Goal: Transaction & Acquisition: Purchase product/service

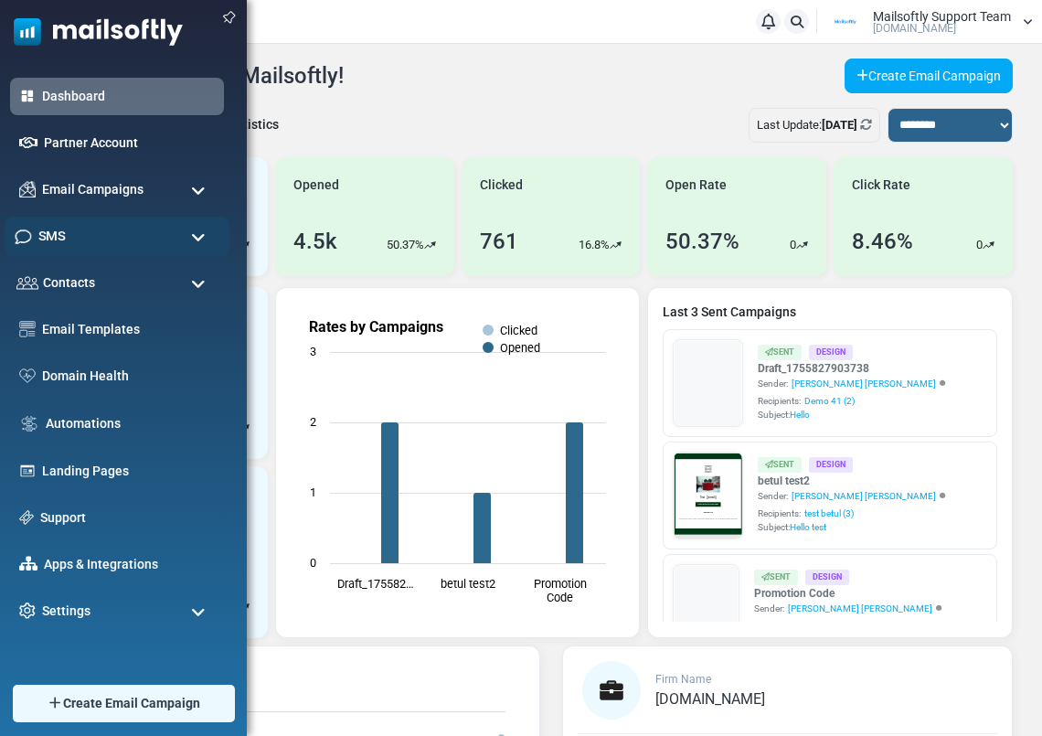
click at [62, 234] on span "SMS" at bounding box center [51, 236] width 27 height 20
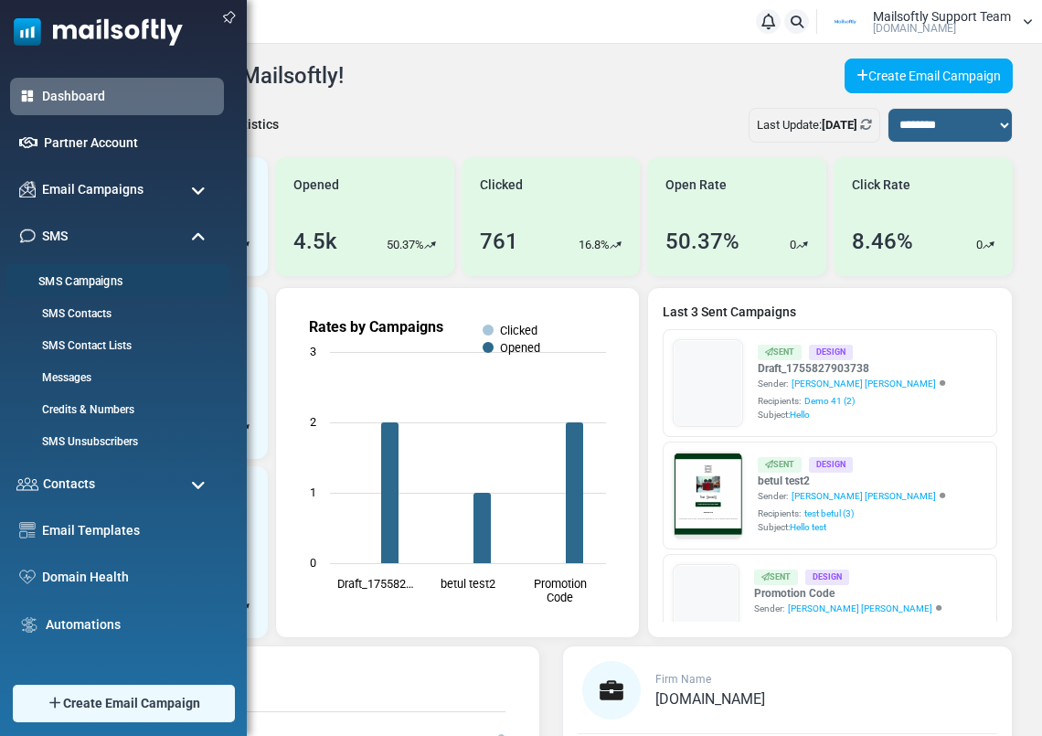
click at [74, 278] on link "SMS Campaigns" at bounding box center [114, 281] width 219 height 17
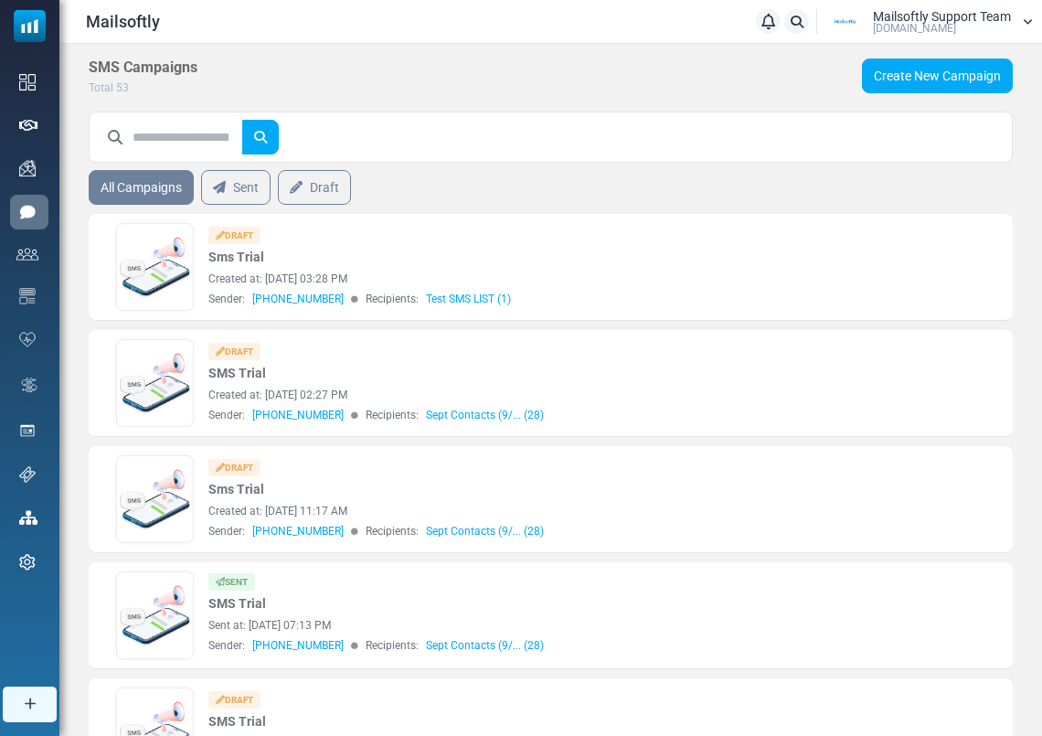
click at [999, 32] on div "Mailsoftly Support Team Mailsoftly.Com" at bounding box center [942, 22] width 138 height 24
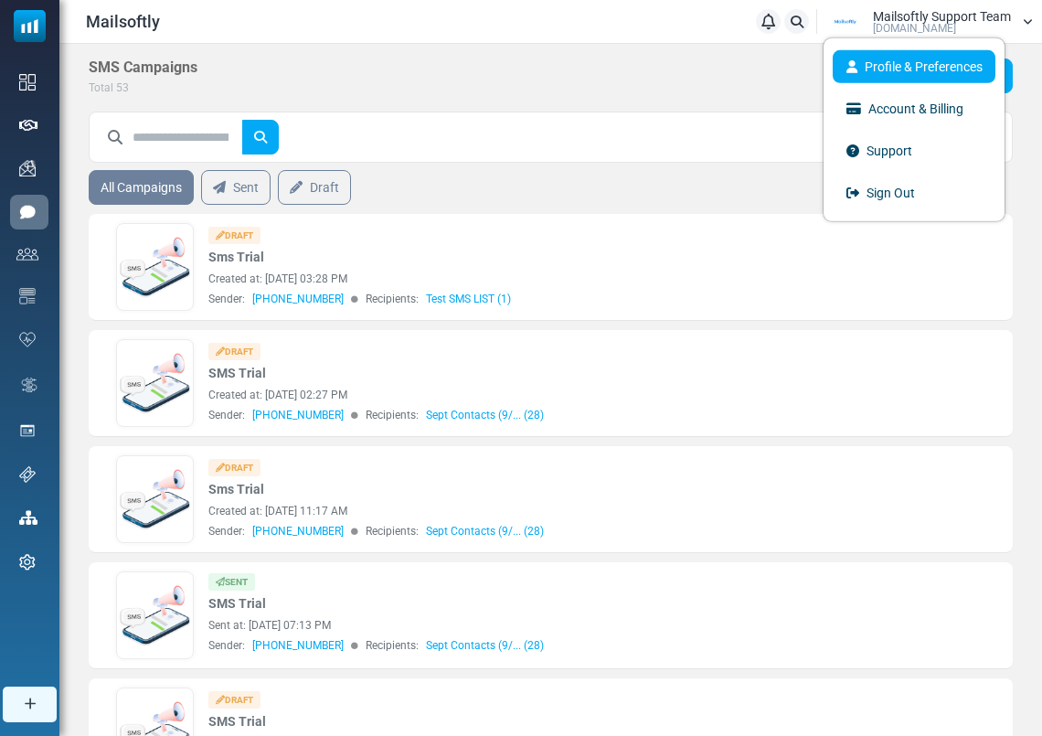
click at [911, 58] on link "Profile & Preferences" at bounding box center [914, 65] width 163 height 33
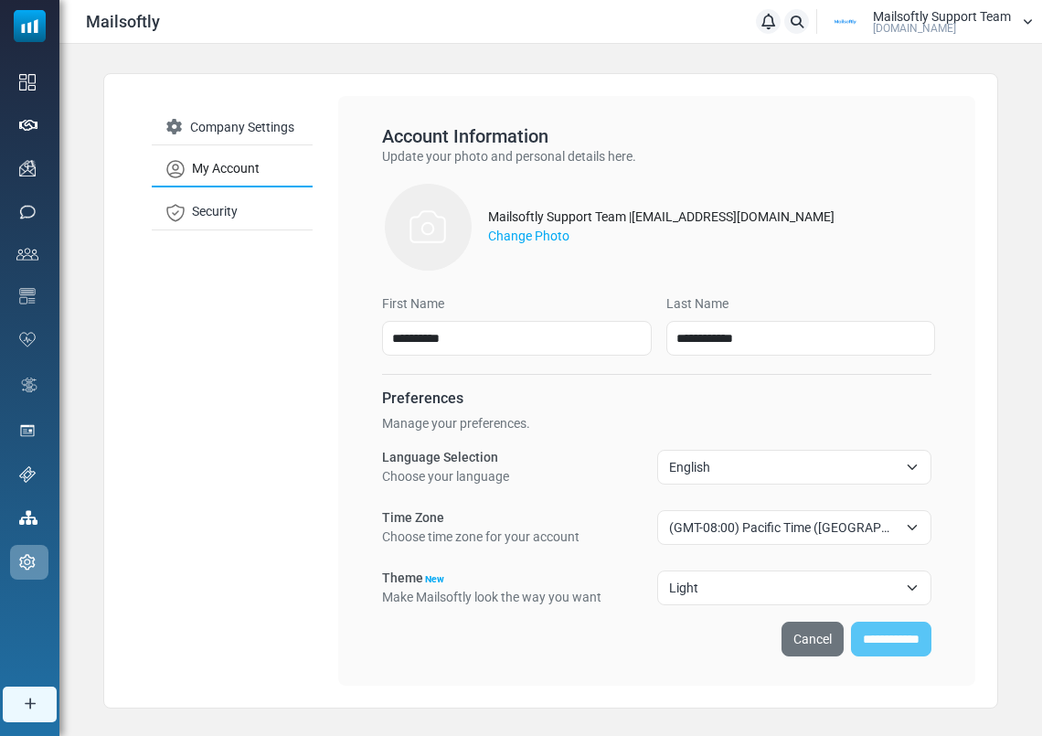
click at [742, 476] on span "English" at bounding box center [783, 467] width 229 height 22
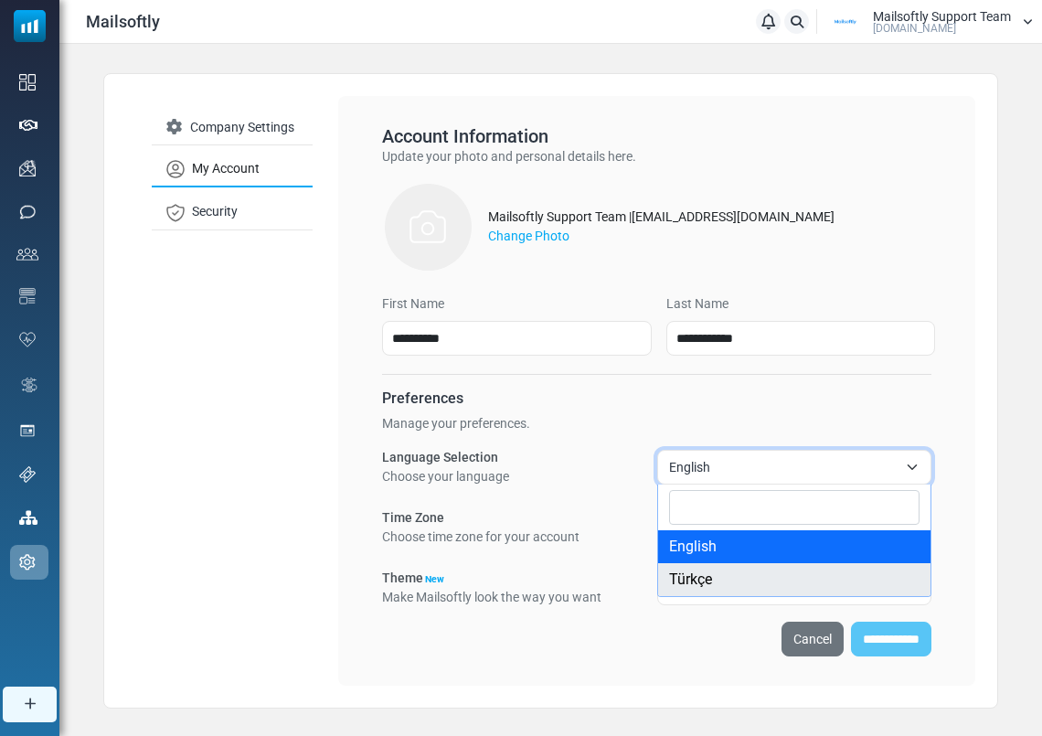
select select "**"
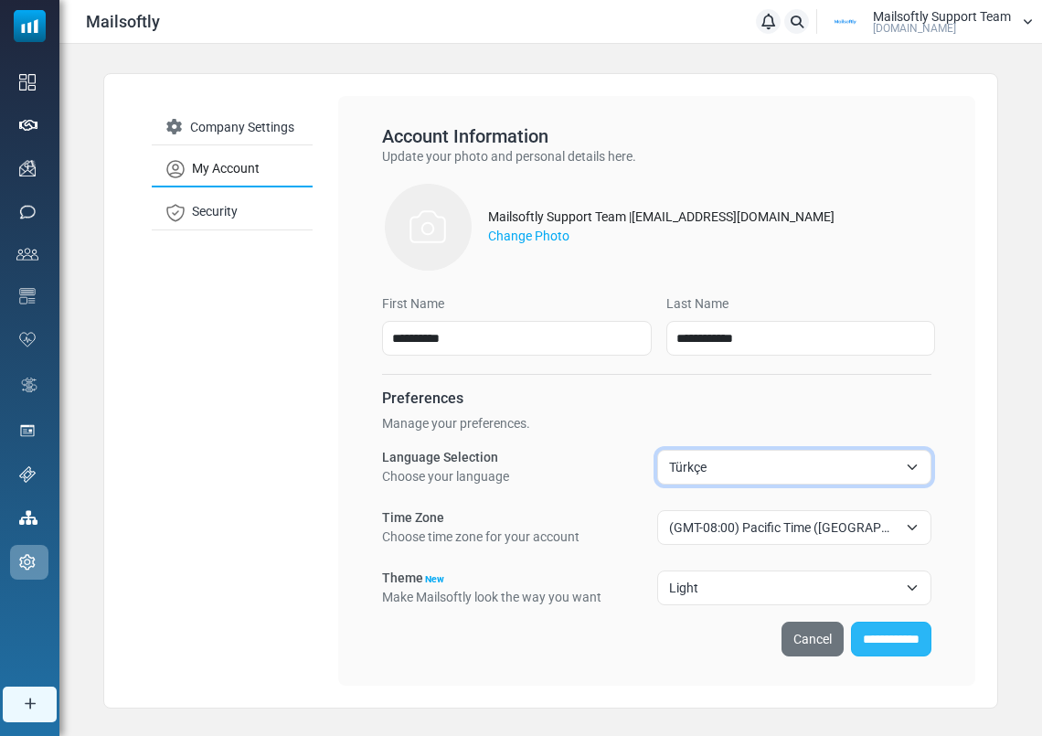
click at [895, 646] on input "**********" at bounding box center [891, 639] width 80 height 35
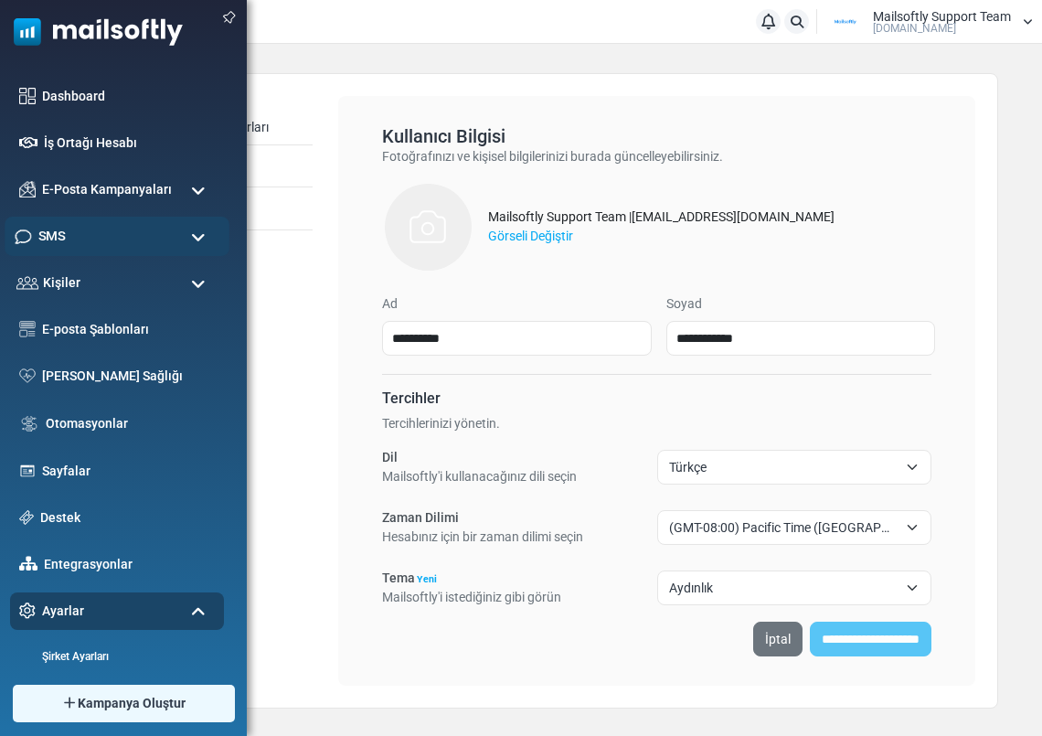
click at [38, 245] on span "SMS" at bounding box center [51, 236] width 27 height 20
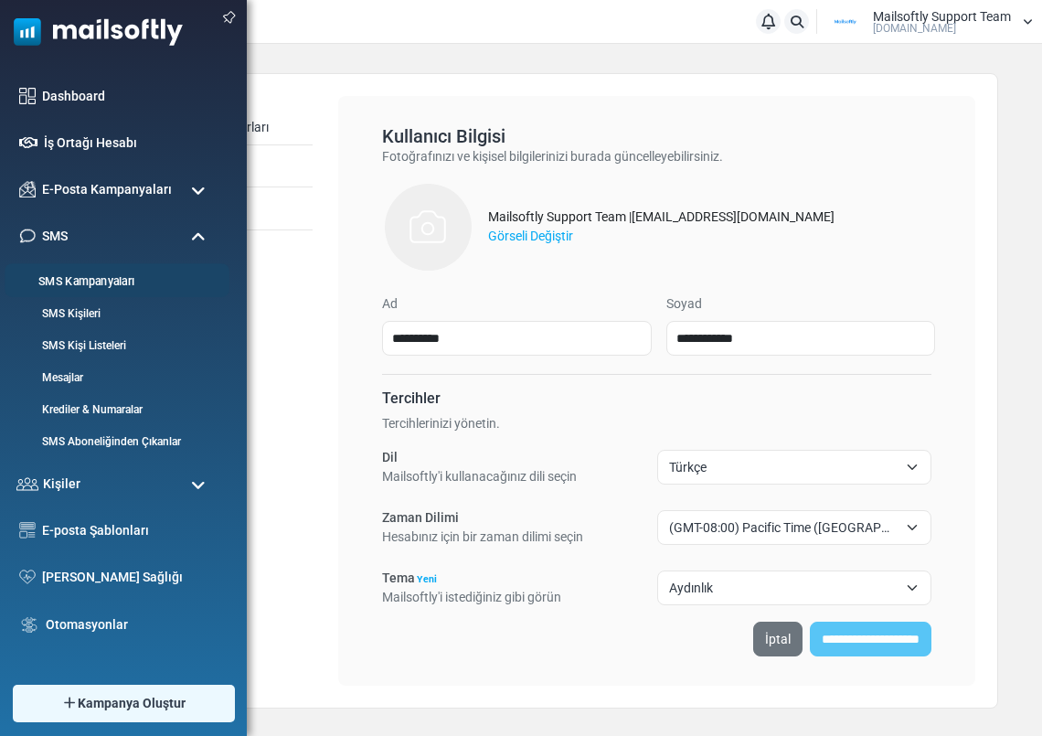
click at [59, 273] on link "SMS Kampanyaları" at bounding box center [114, 281] width 219 height 17
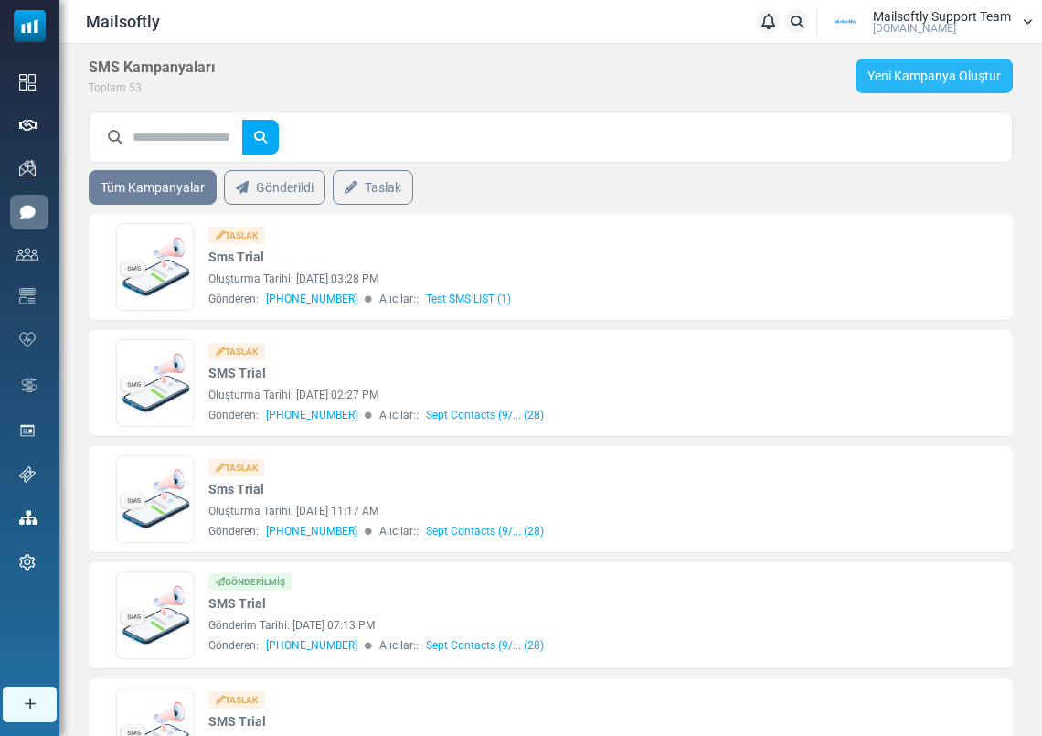
click at [994, 80] on link "Yeni Kampanya Oluştur" at bounding box center [934, 76] width 157 height 35
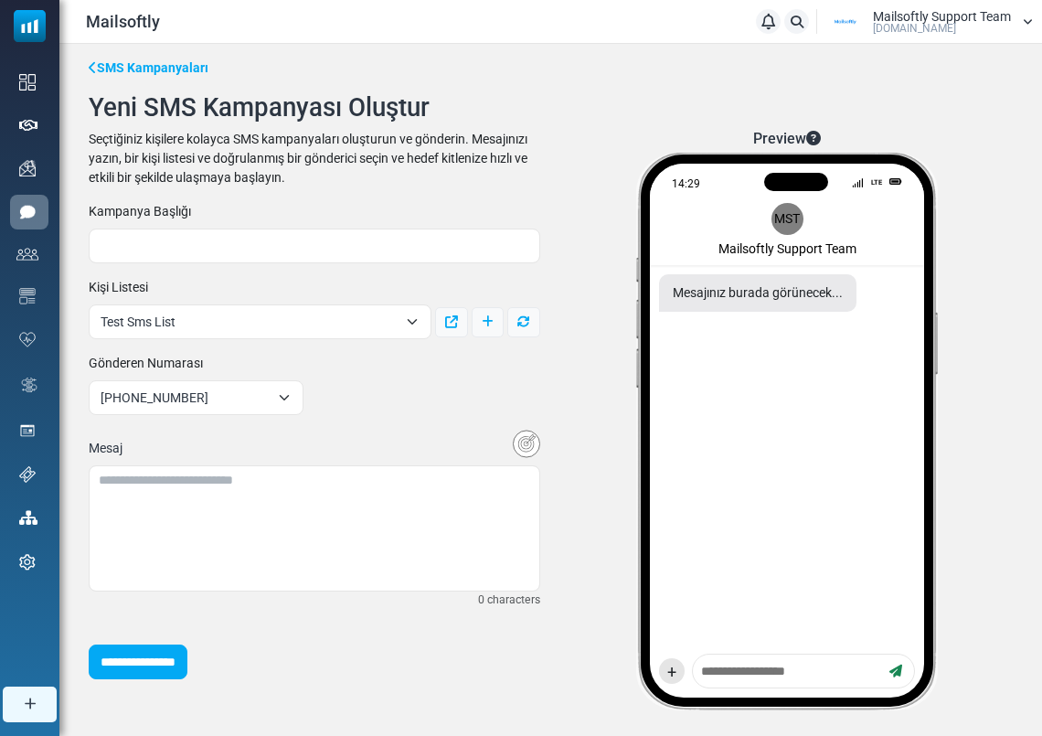
click at [529, 176] on div "Seçtiğiniz kişilere kolayca SMS kampanyaları oluşturun ve gönderin. Mesajınızı …" at bounding box center [315, 159] width 452 height 58
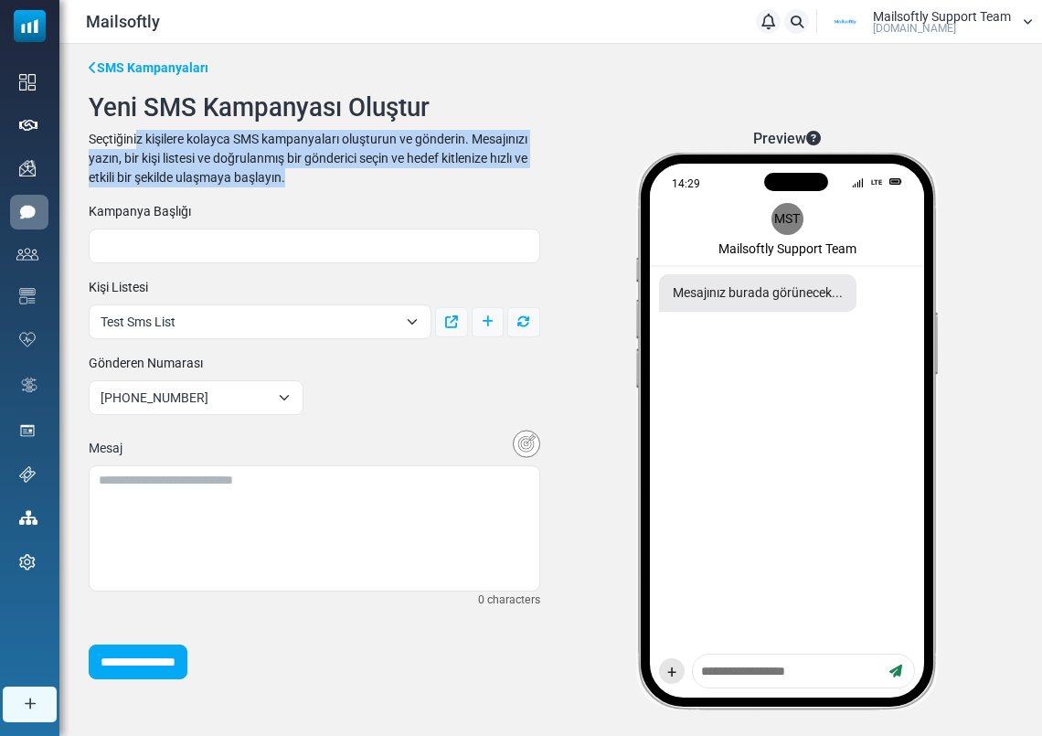
click at [529, 176] on div "Seçtiğiniz kişilere kolayca SMS kampanyaları oluşturun ve gönderin. Mesajınızı …" at bounding box center [315, 159] width 452 height 58
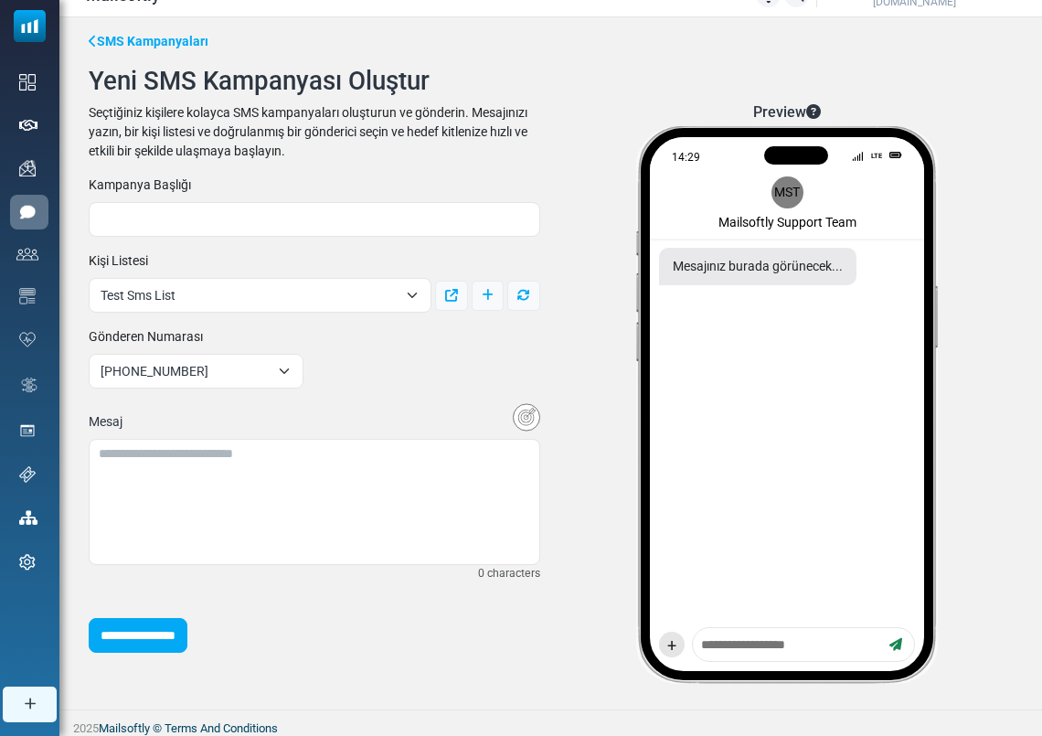
scroll to position [32, 0]
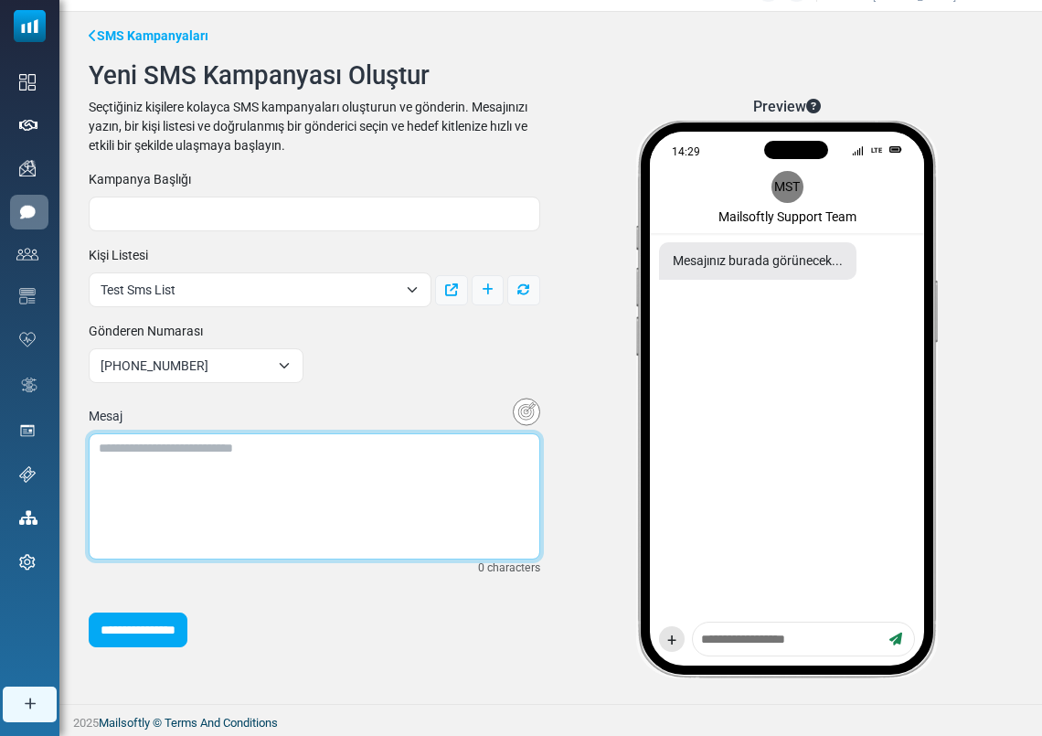
click at [145, 457] on textarea at bounding box center [315, 496] width 452 height 126
type textarea "**********"
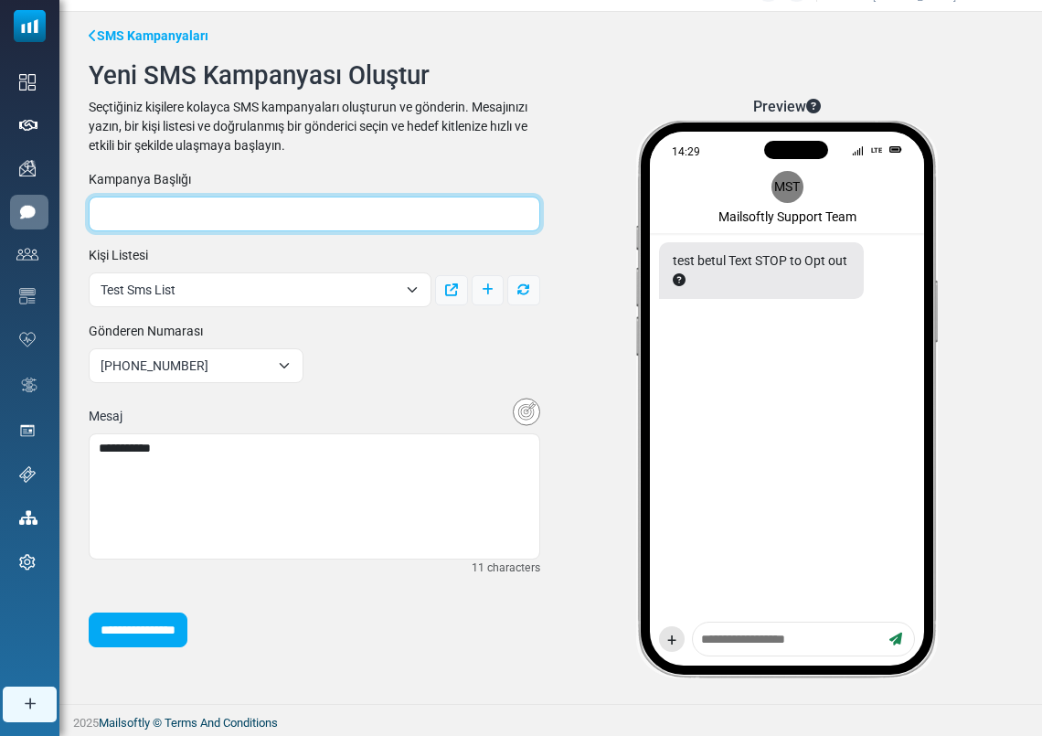
click at [111, 204] on input "text" at bounding box center [315, 214] width 452 height 35
type input "**********"
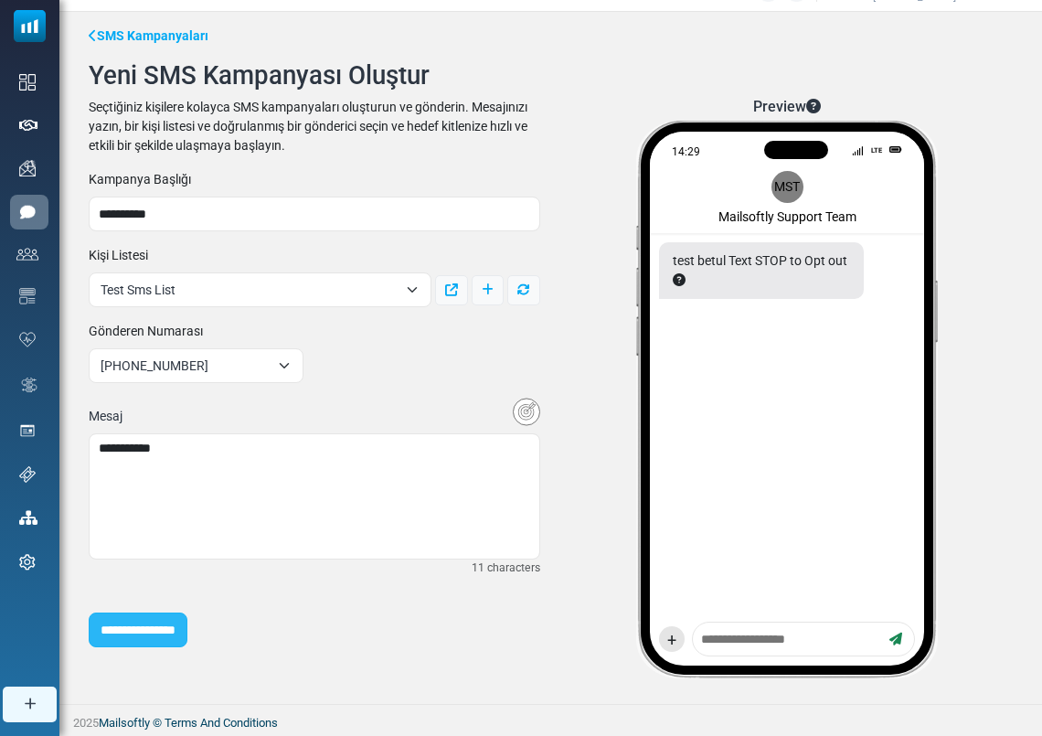
click at [187, 645] on input "**********" at bounding box center [138, 630] width 99 height 35
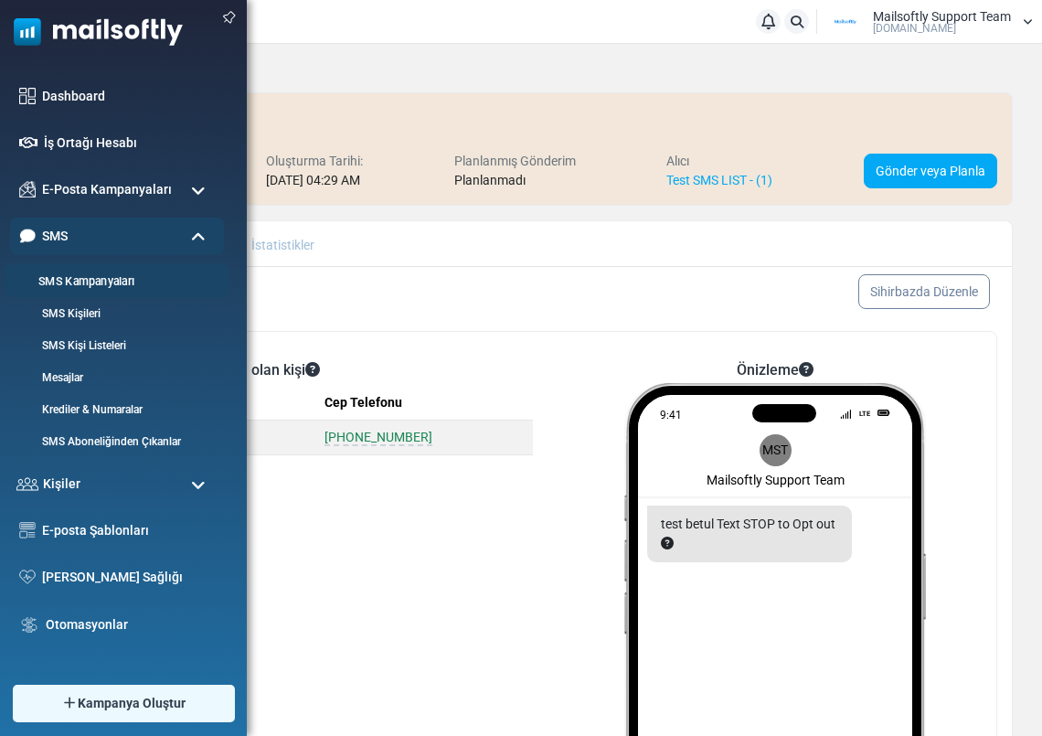
click at [84, 283] on link "SMS Kampanyaları" at bounding box center [114, 281] width 219 height 17
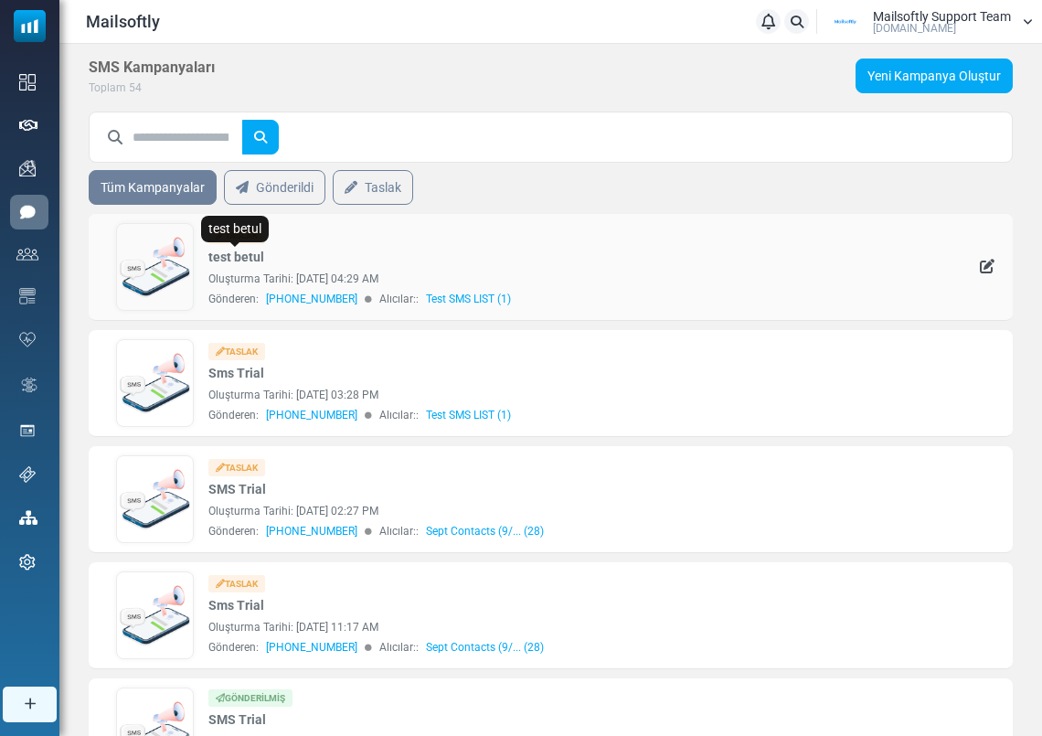
click at [232, 256] on link "test betul" at bounding box center [236, 257] width 56 height 19
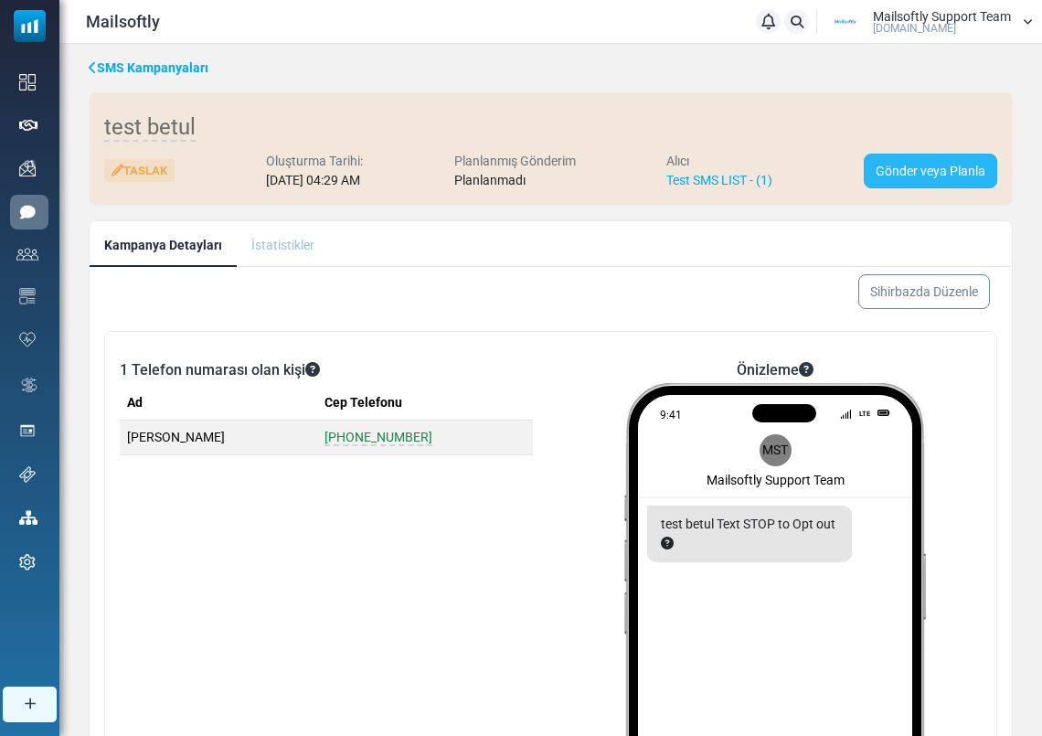
click at [921, 164] on link "Gönder veya Planla" at bounding box center [931, 171] width 134 height 35
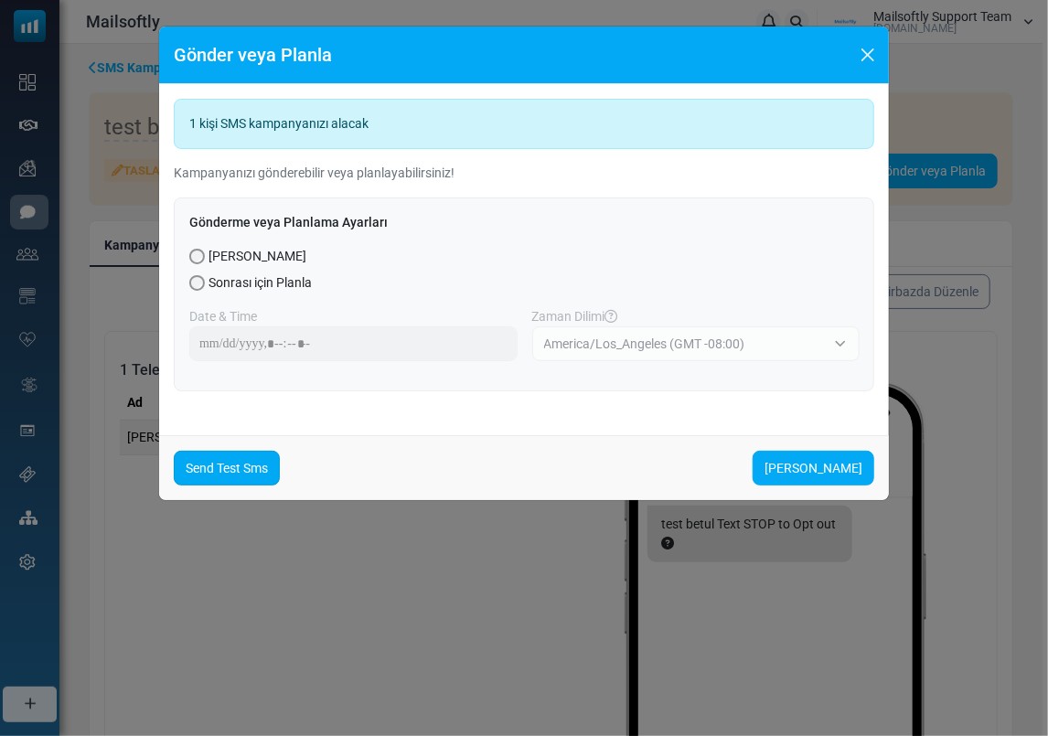
click at [237, 480] on link "Send Test Sms" at bounding box center [227, 468] width 106 height 35
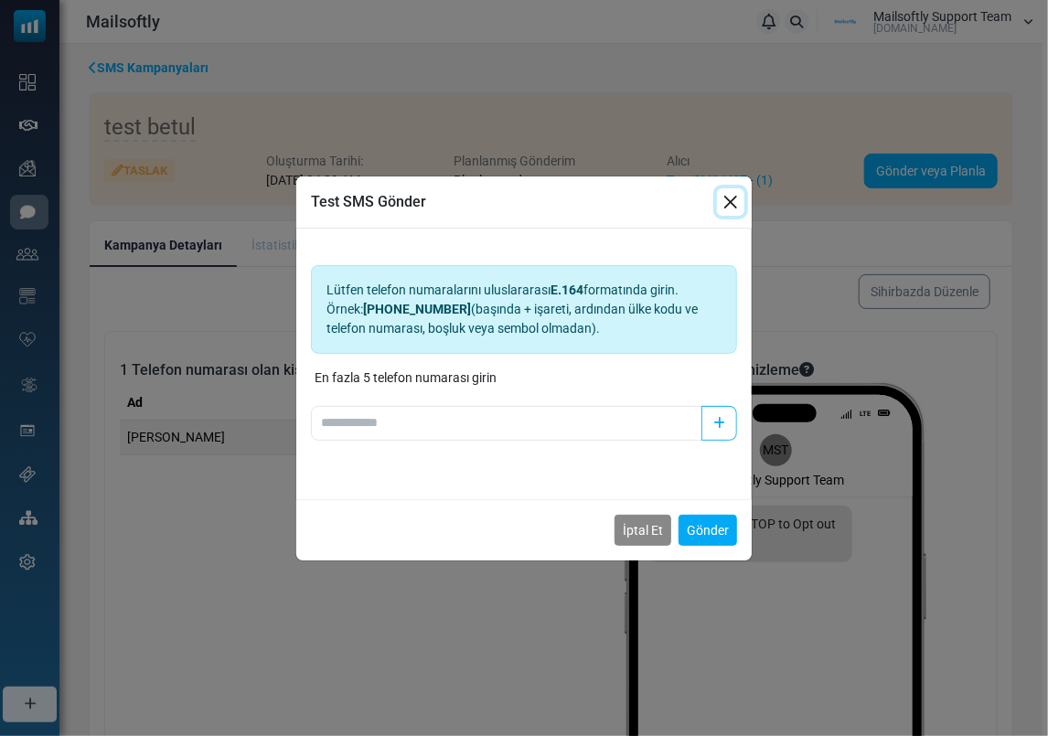
click at [731, 198] on button "İptal" at bounding box center [730, 201] width 27 height 27
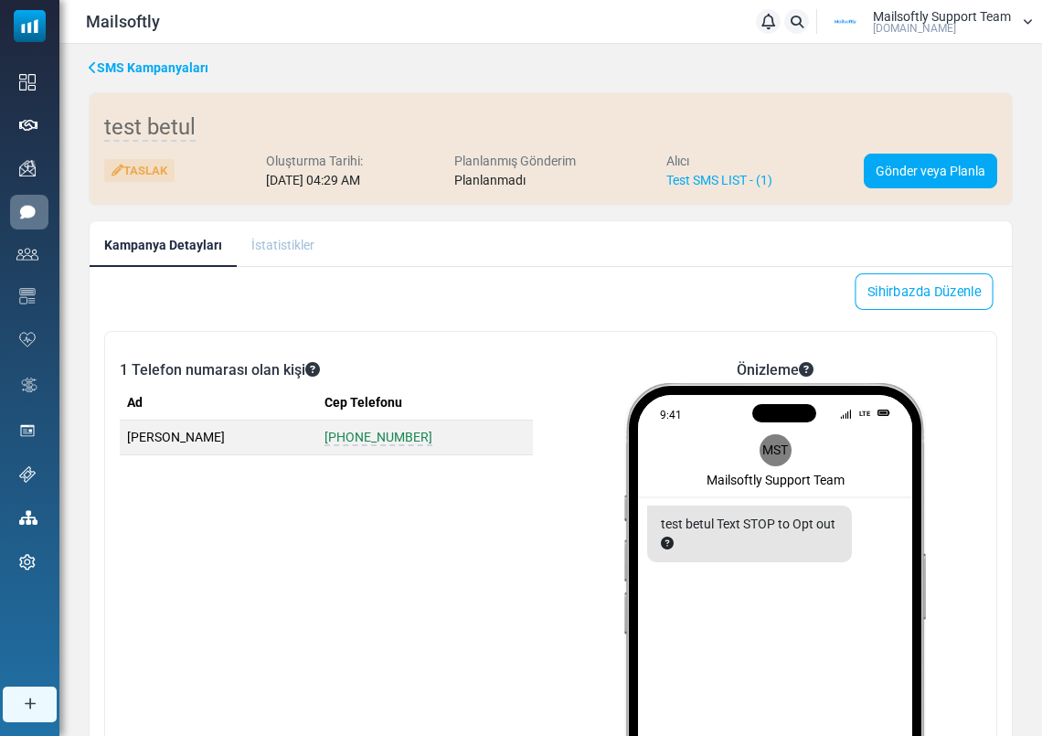
click at [918, 294] on link "Sihirbazda Düzenle" at bounding box center [924, 291] width 138 height 37
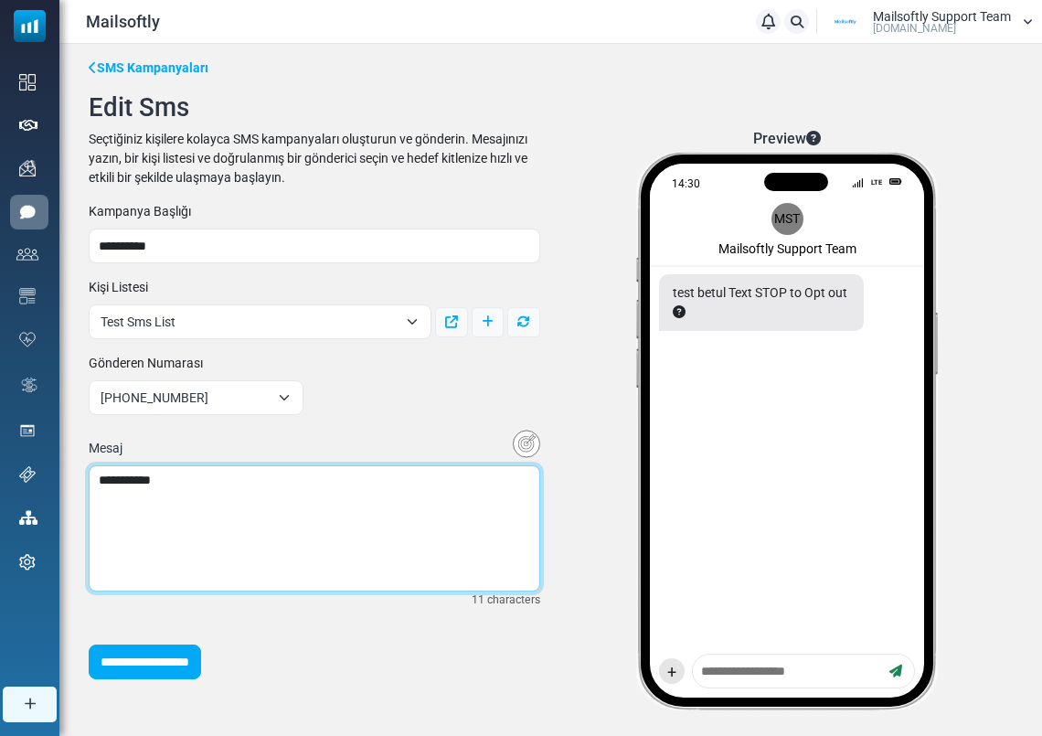
click at [326, 484] on textarea "**********" at bounding box center [315, 528] width 452 height 126
type textarea "**********"
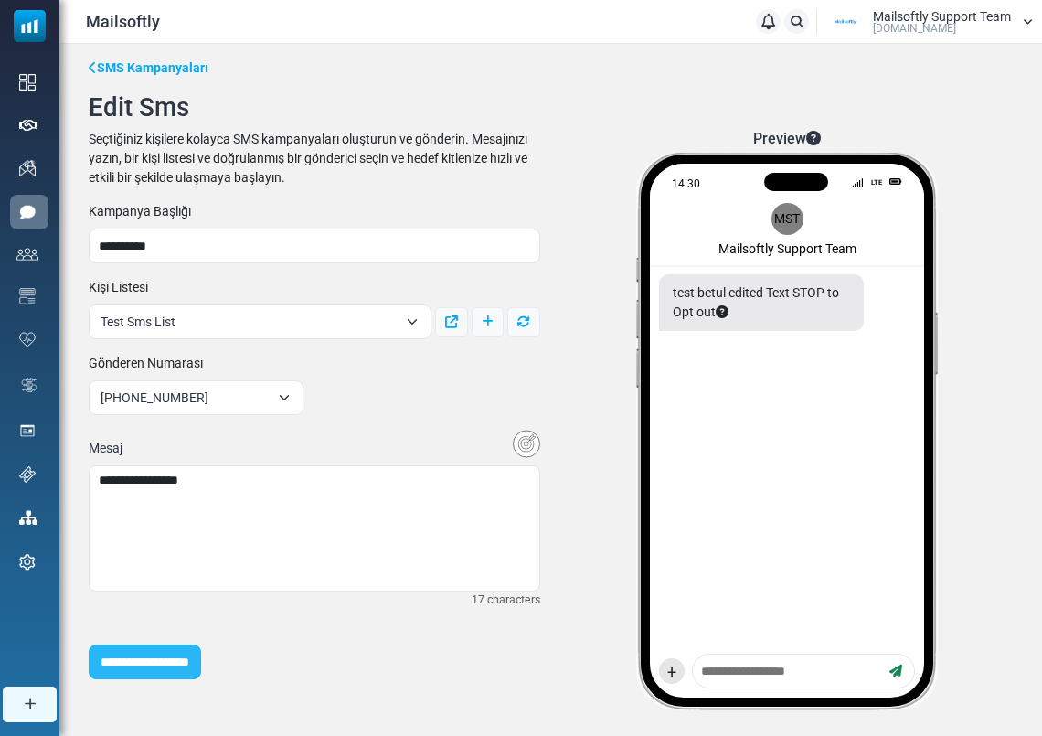
click at [201, 677] on input "**********" at bounding box center [145, 662] width 112 height 35
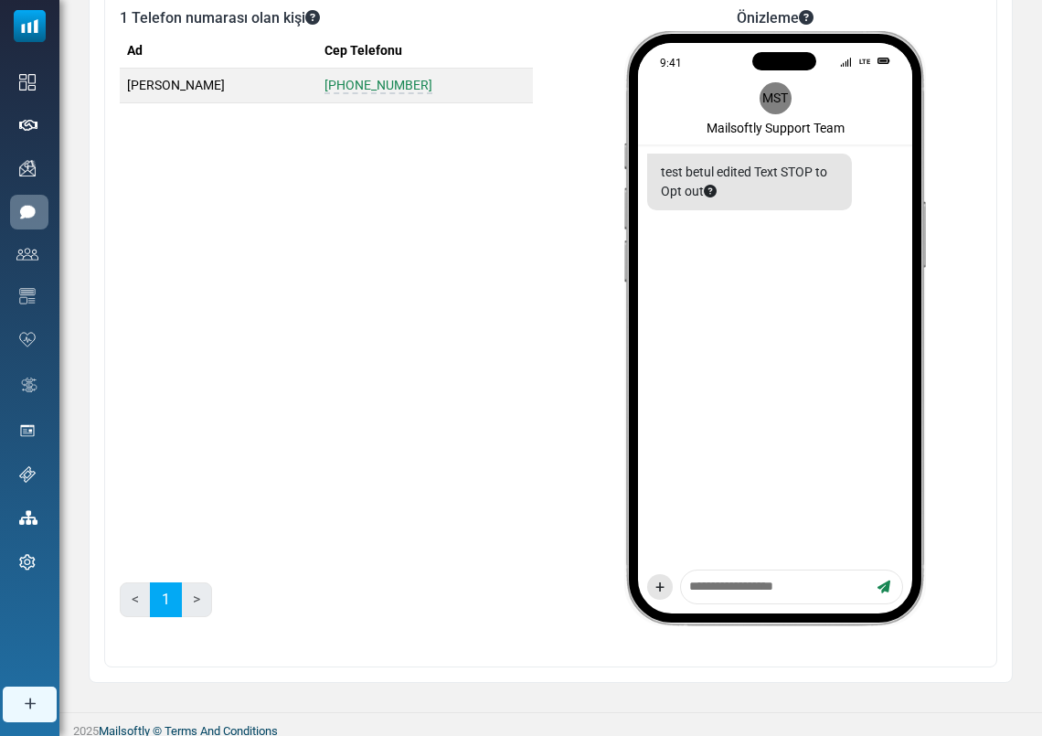
scroll to position [358, 0]
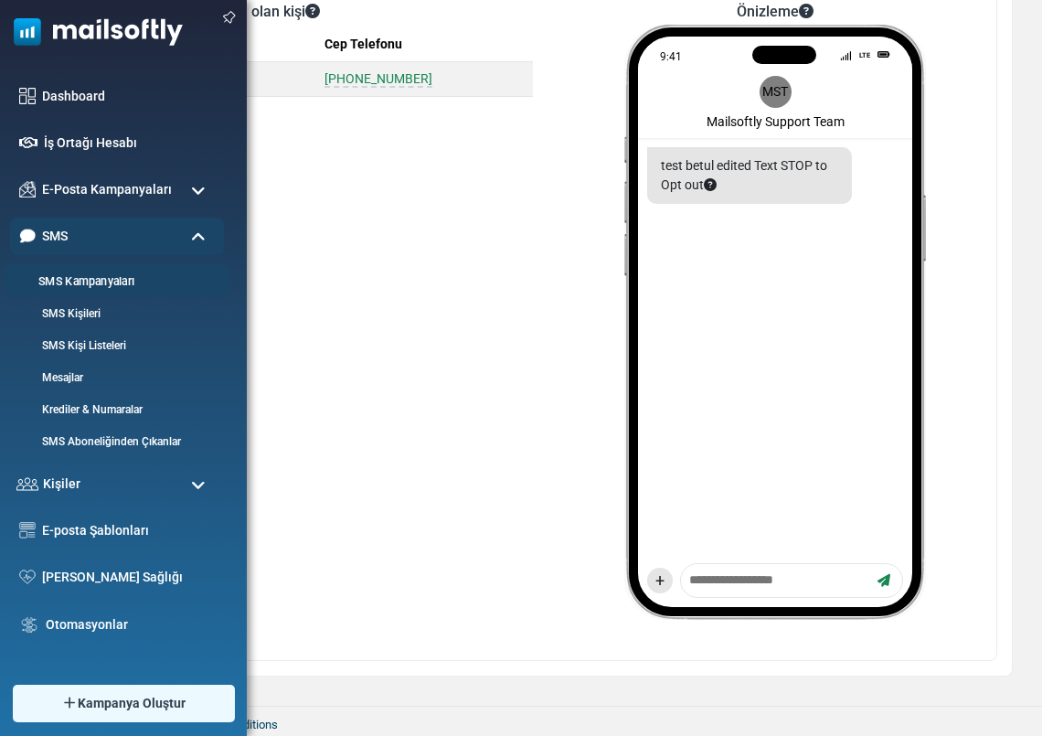
click at [92, 282] on link "SMS Kampanyaları" at bounding box center [114, 281] width 219 height 17
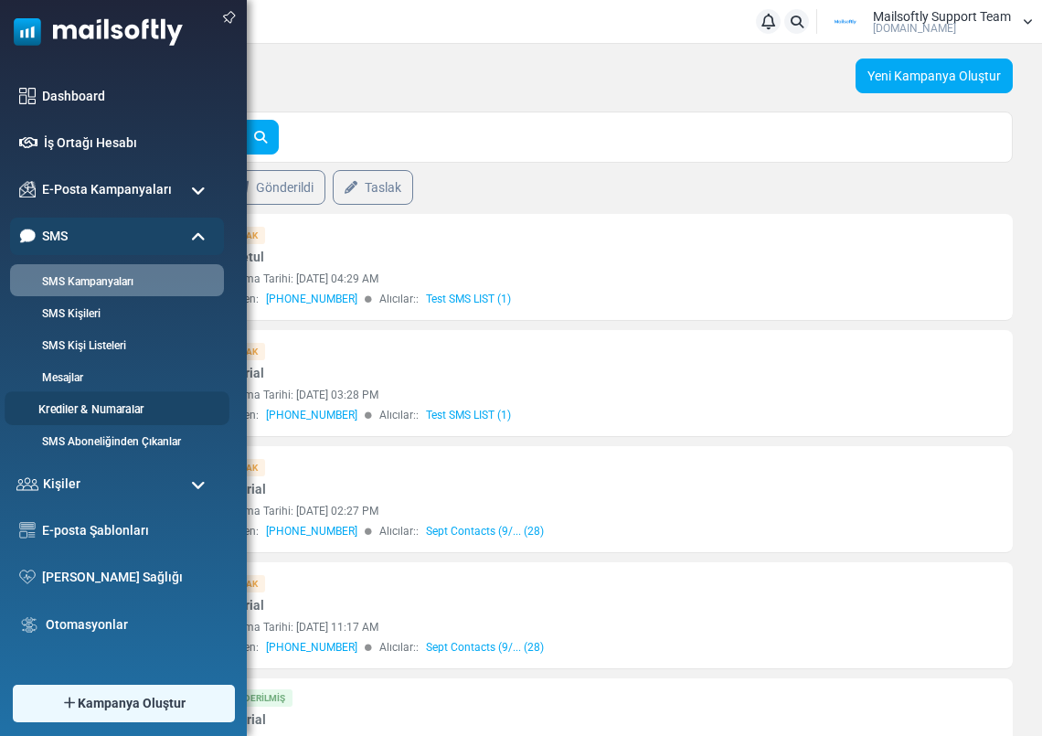
click at [106, 410] on link "Krediler & Numaralar" at bounding box center [114, 409] width 219 height 17
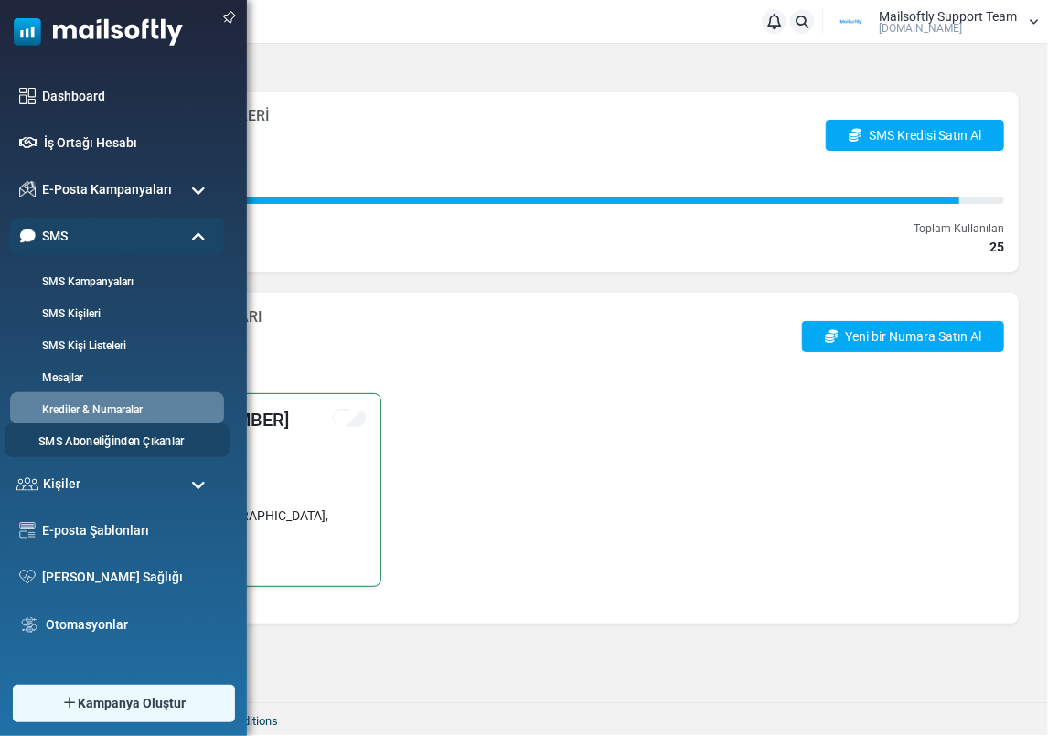
click at [111, 439] on link "SMS Aboneliğinden Çıkanlar" at bounding box center [114, 441] width 219 height 17
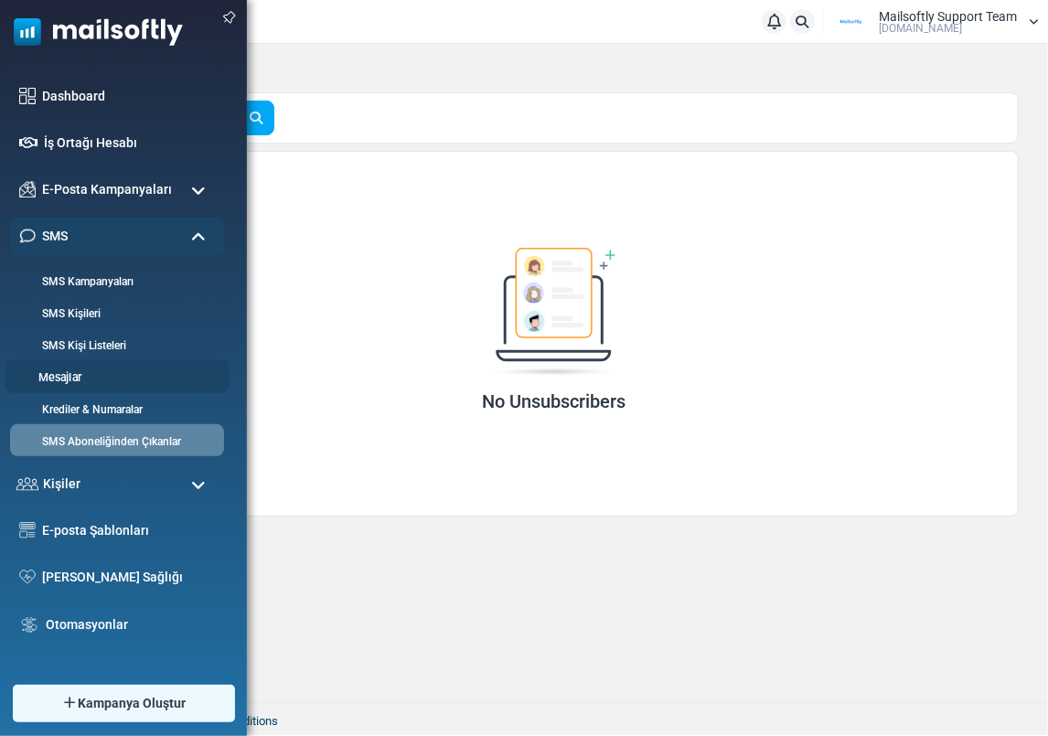
click at [70, 370] on link "Mesajlar" at bounding box center [114, 377] width 219 height 17
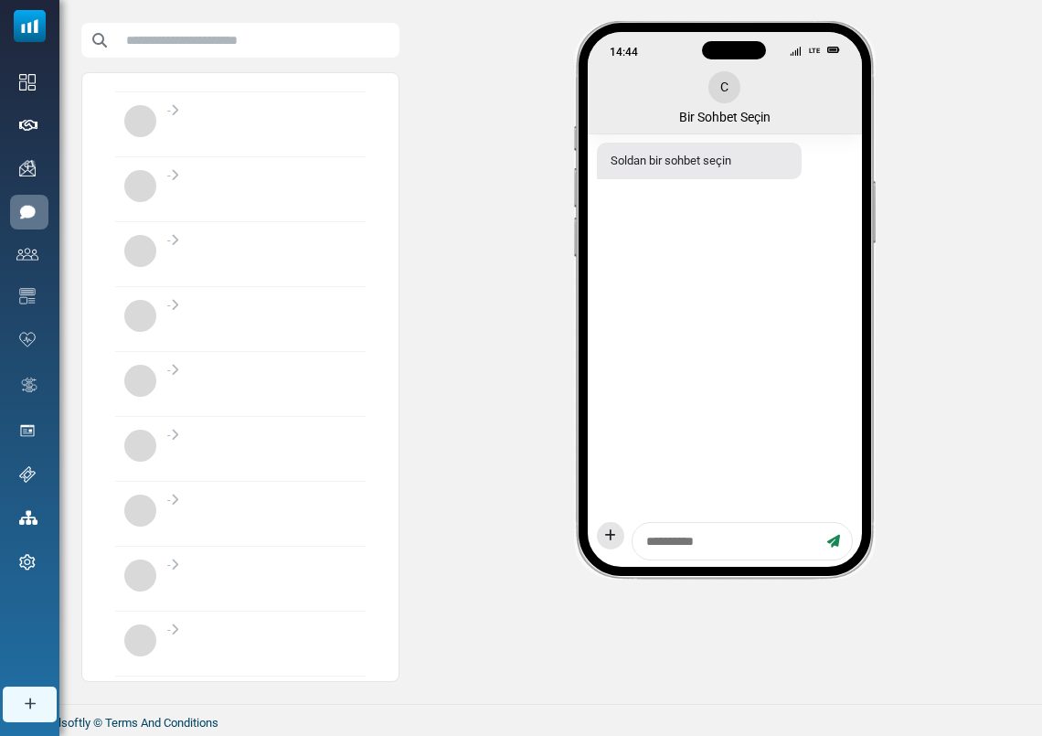
scroll to position [18674, 0]
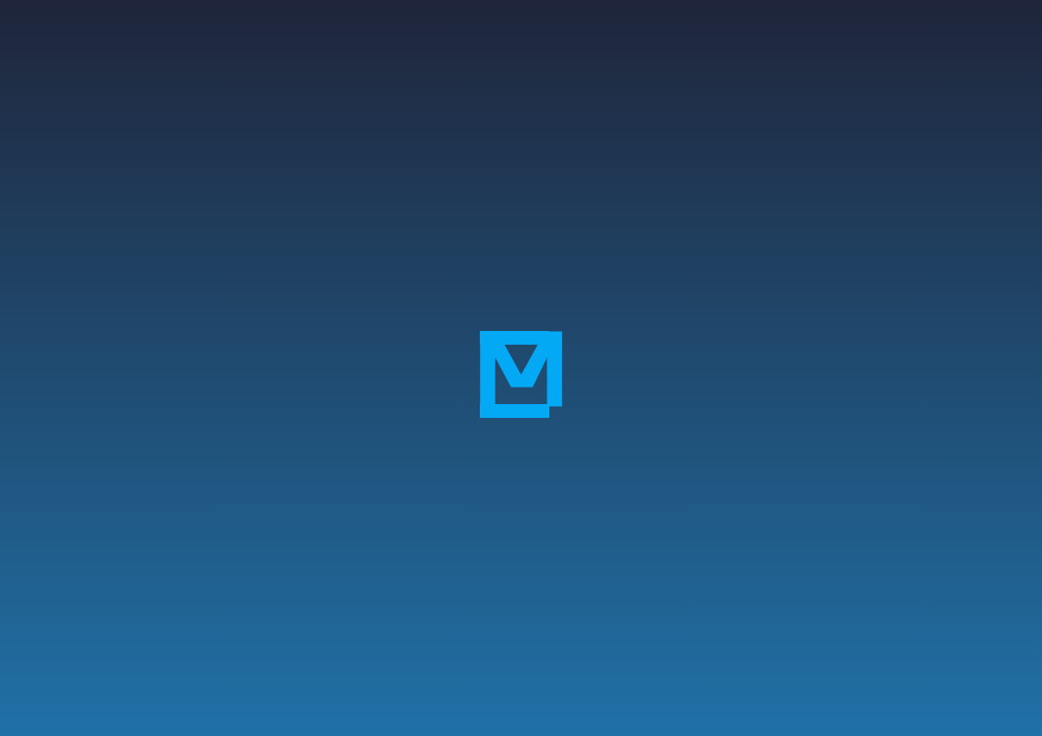
scroll to position [30, 0]
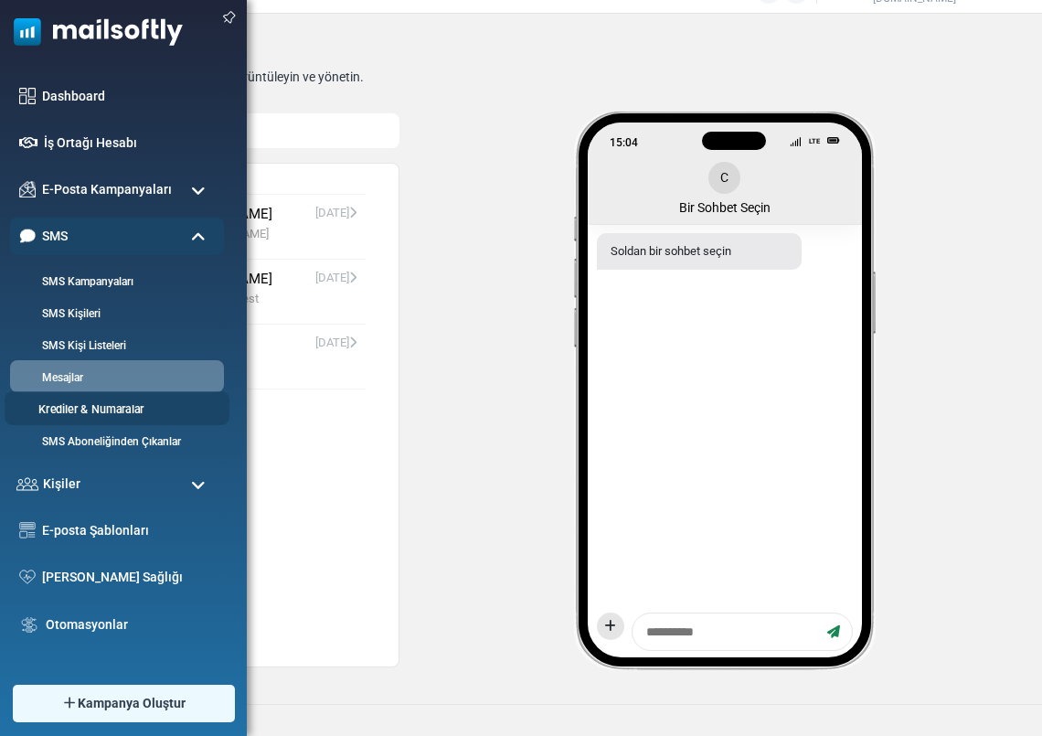
click at [101, 403] on link "Krediler & Numaralar" at bounding box center [114, 409] width 219 height 17
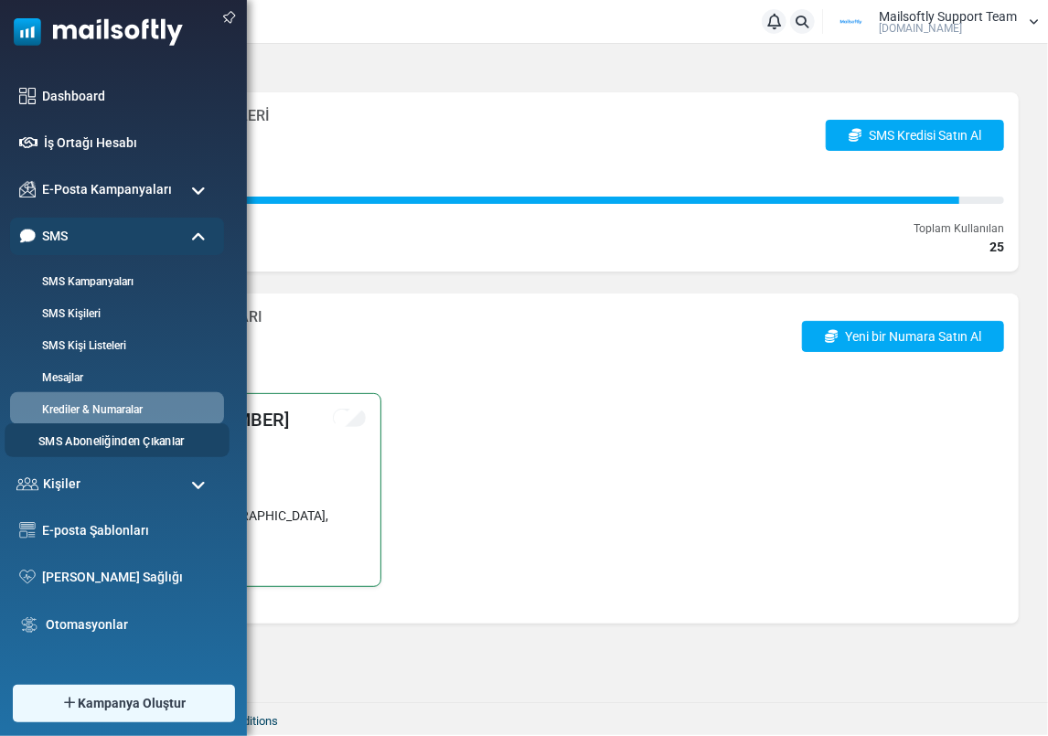
click at [87, 443] on link "SMS Aboneliğinden Çıkanlar" at bounding box center [114, 441] width 219 height 17
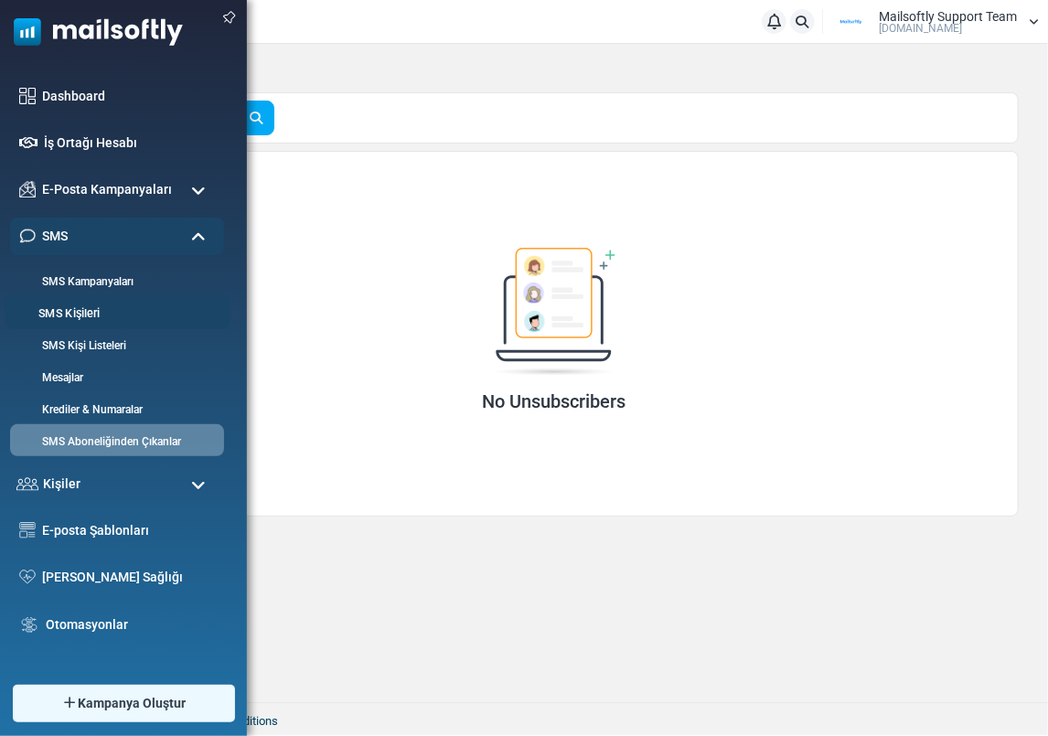
click at [58, 305] on link "SMS Kişileri" at bounding box center [114, 313] width 219 height 17
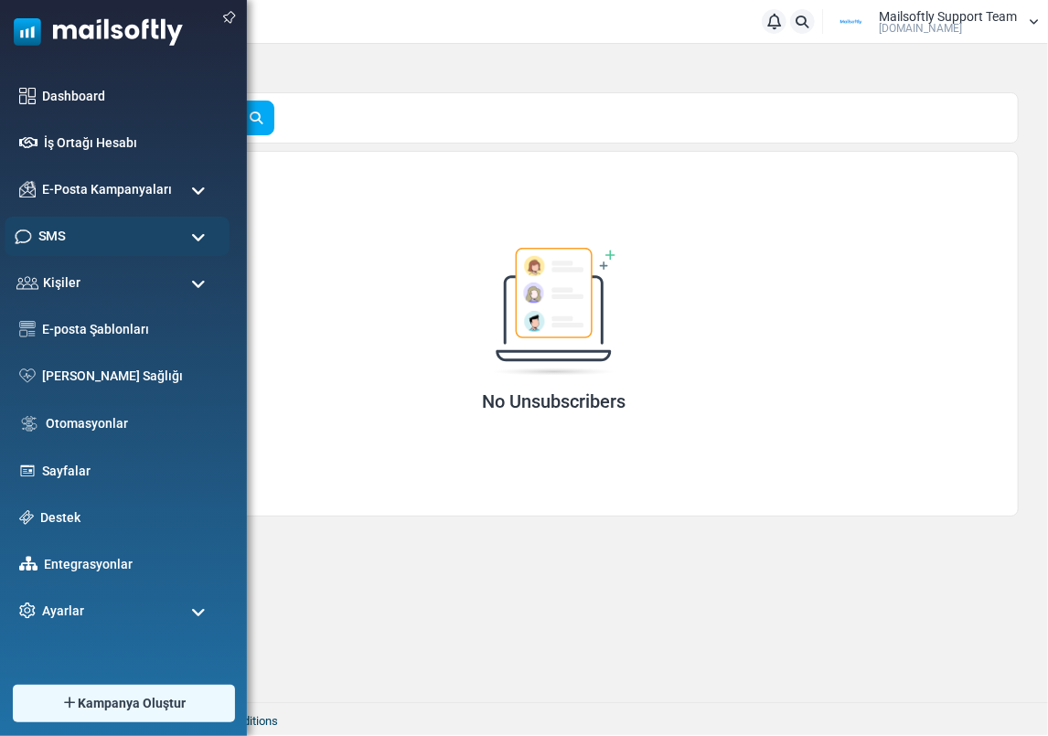
click at [74, 248] on div "SMS" at bounding box center [117, 236] width 225 height 39
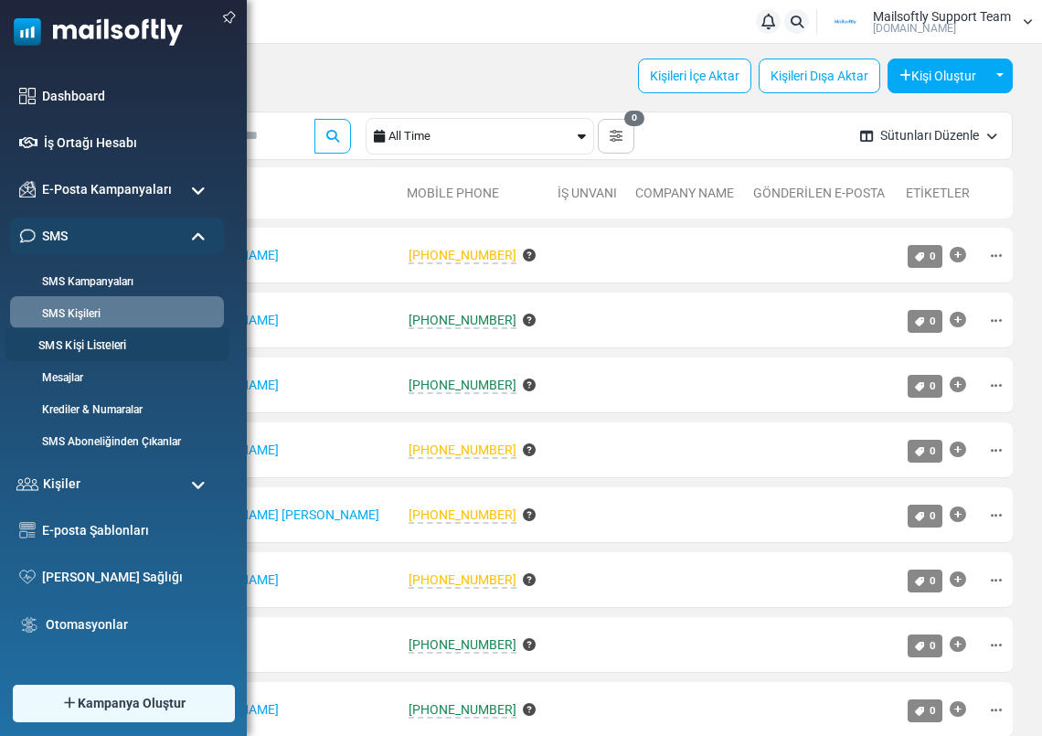
click at [90, 345] on link "SMS Kişi Listeleri" at bounding box center [114, 345] width 219 height 17
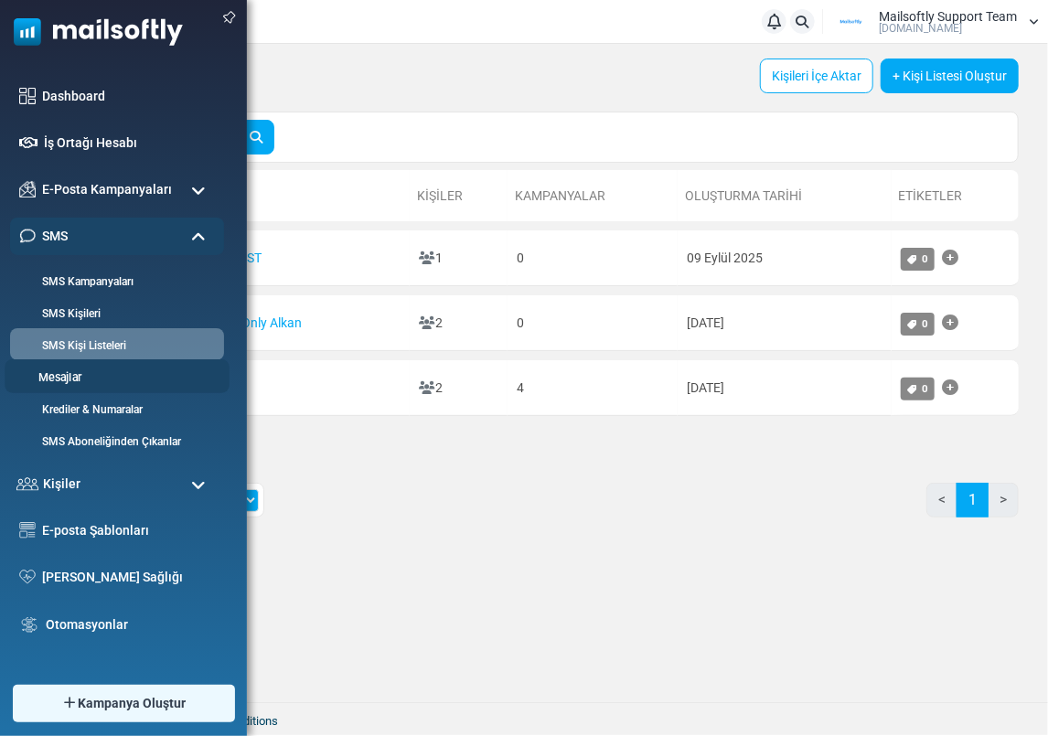
click at [59, 375] on link "Mesajlar" at bounding box center [114, 377] width 219 height 17
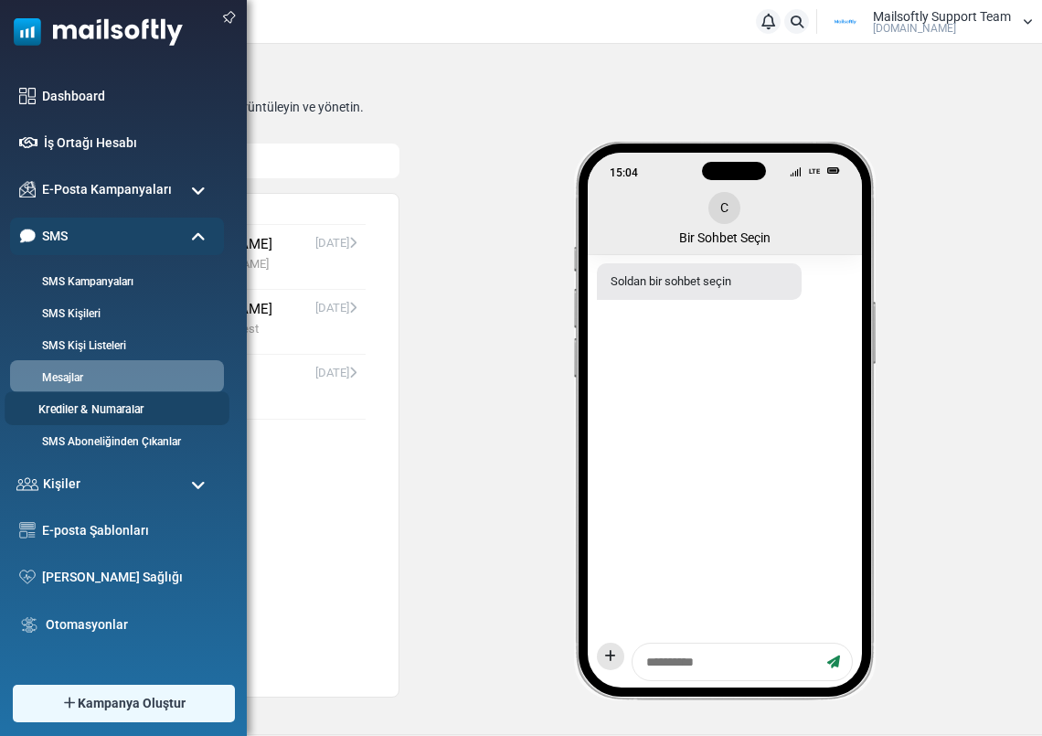
click at [45, 409] on link "Krediler & Numaralar" at bounding box center [114, 409] width 219 height 17
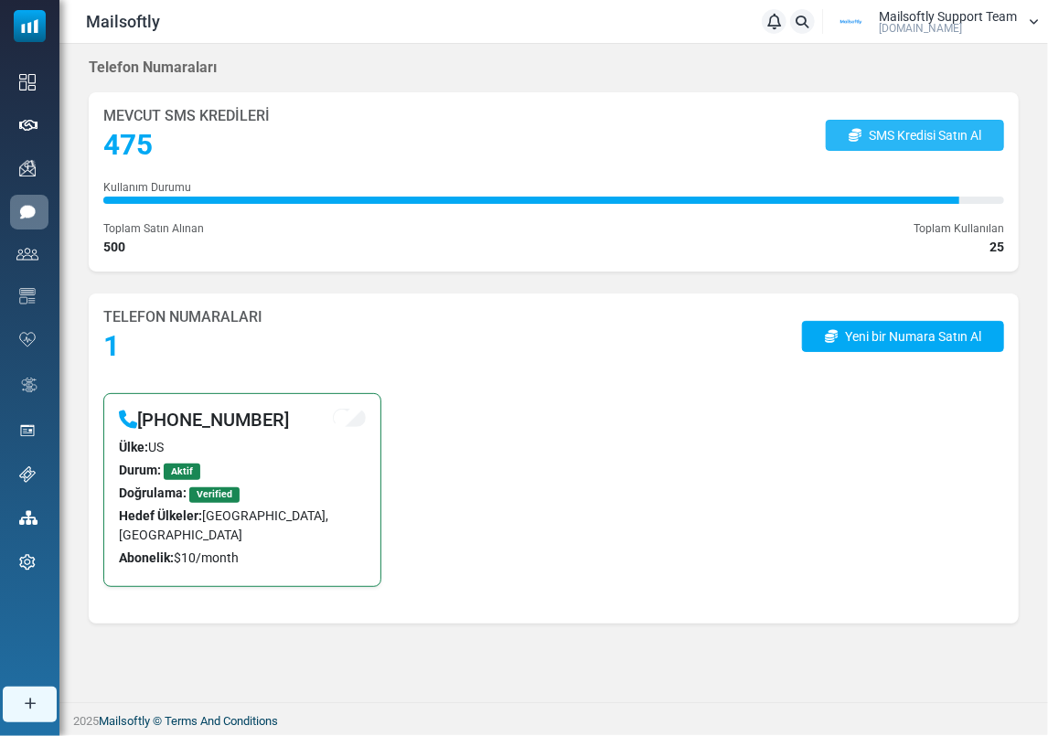
click at [907, 142] on link "SMS Kredisi Satın Al" at bounding box center [915, 135] width 178 height 31
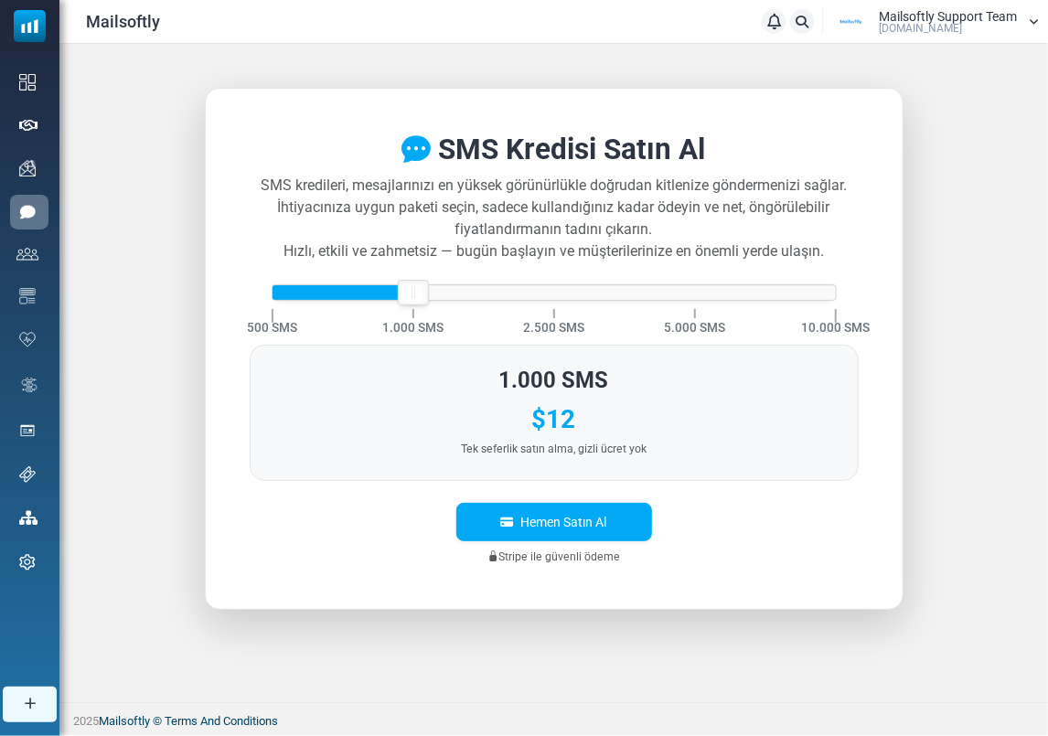
click at [413, 296] on div at bounding box center [553, 292] width 563 height 15
drag, startPoint x: 415, startPoint y: 287, endPoint x: 540, endPoint y: 289, distance: 125.3
click at [540, 289] on div at bounding box center [553, 293] width 29 height 24
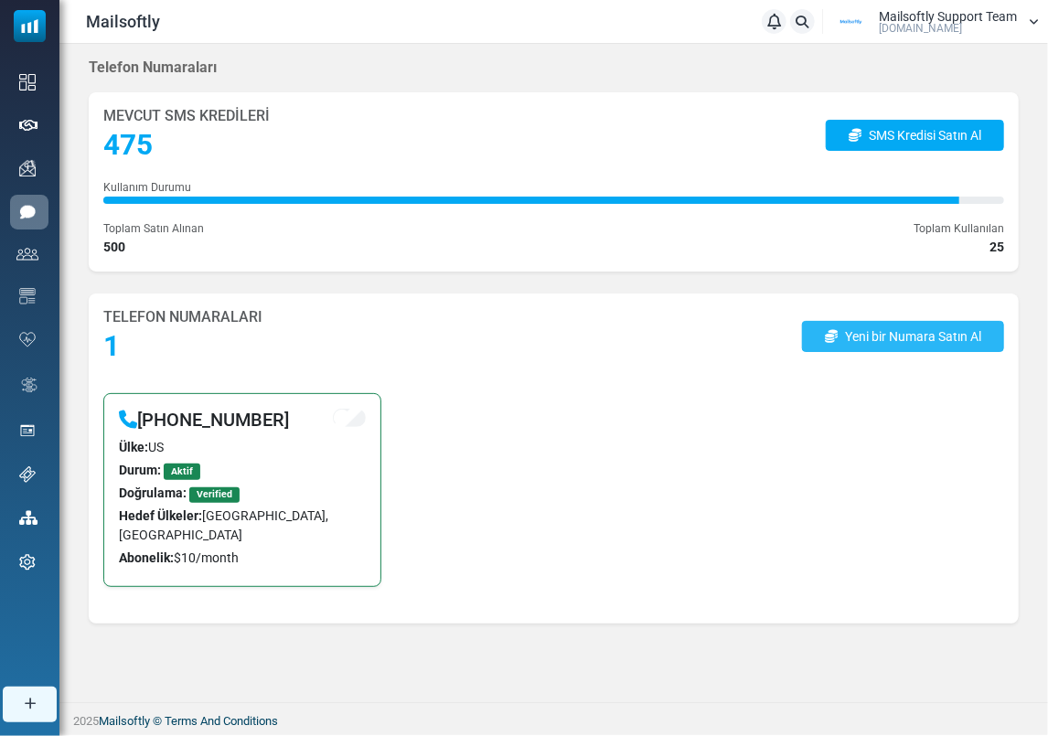
click at [918, 348] on link "Yeni bir Numara Satın Al" at bounding box center [903, 336] width 202 height 31
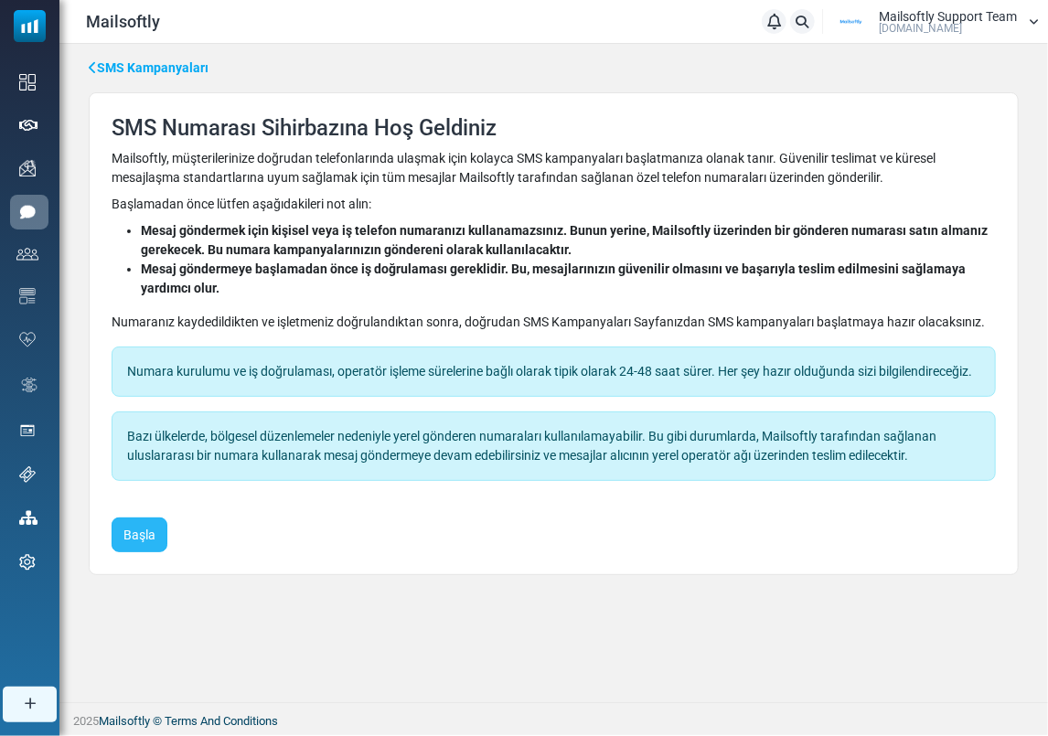
click at [129, 541] on button "Başla" at bounding box center [140, 535] width 56 height 35
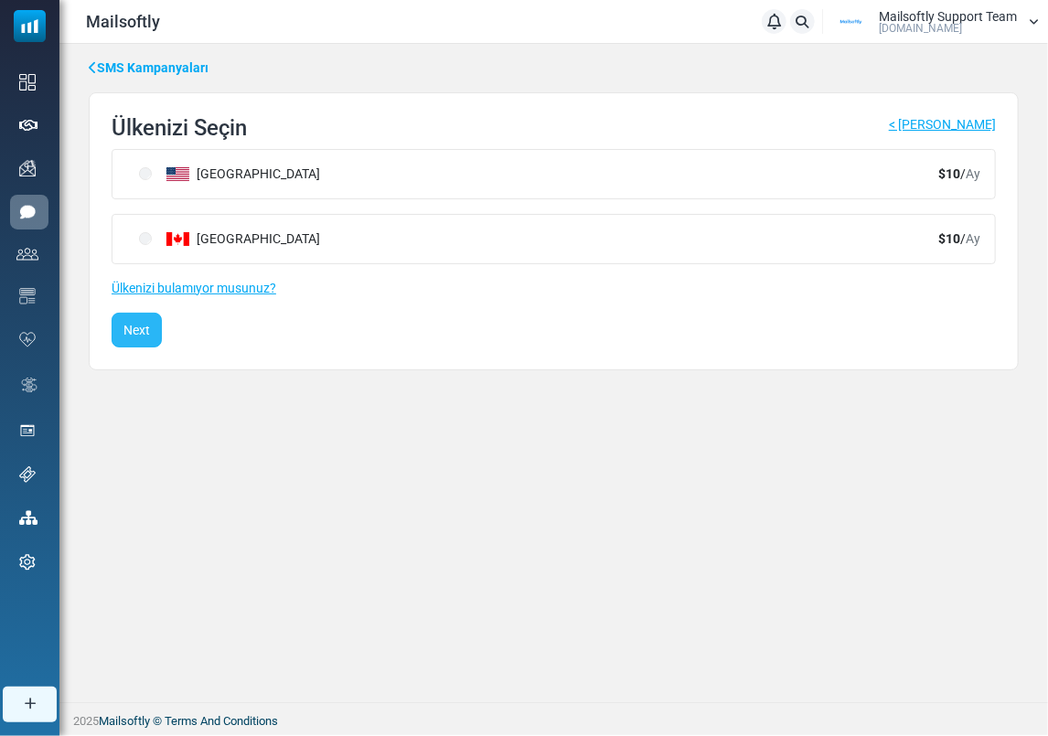
click at [145, 337] on button "Next" at bounding box center [137, 330] width 50 height 35
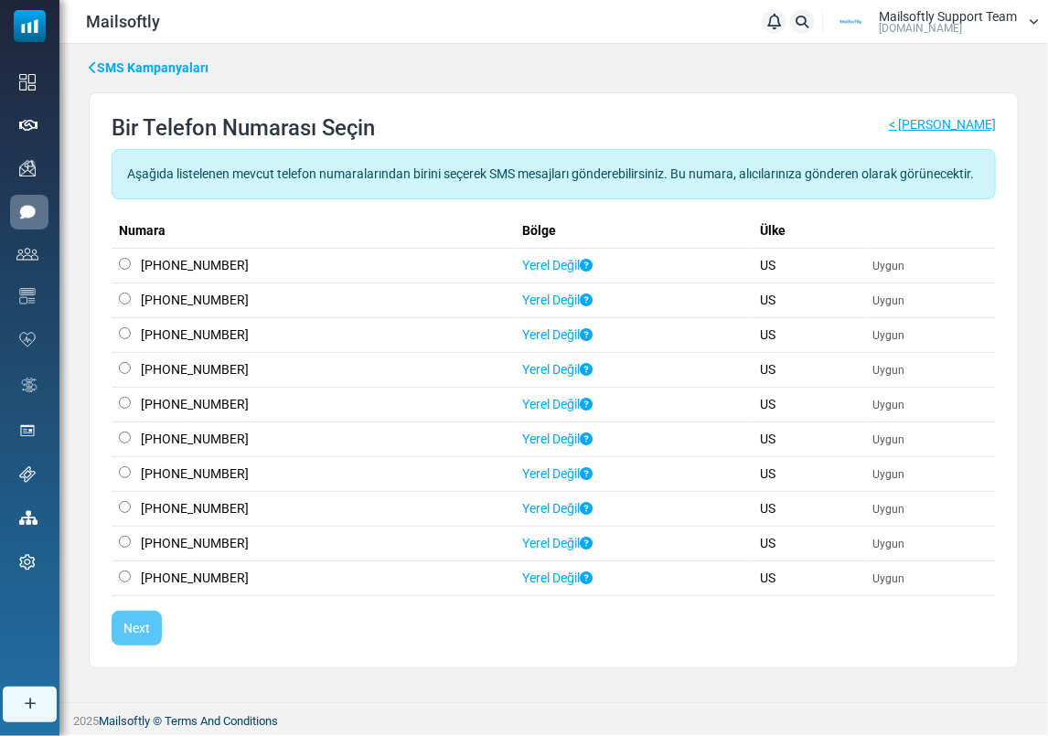
click at [708, 340] on td "Yerel Değil" at bounding box center [634, 334] width 238 height 35
click at [533, 272] on link "Yerel Değil" at bounding box center [557, 265] width 70 height 15
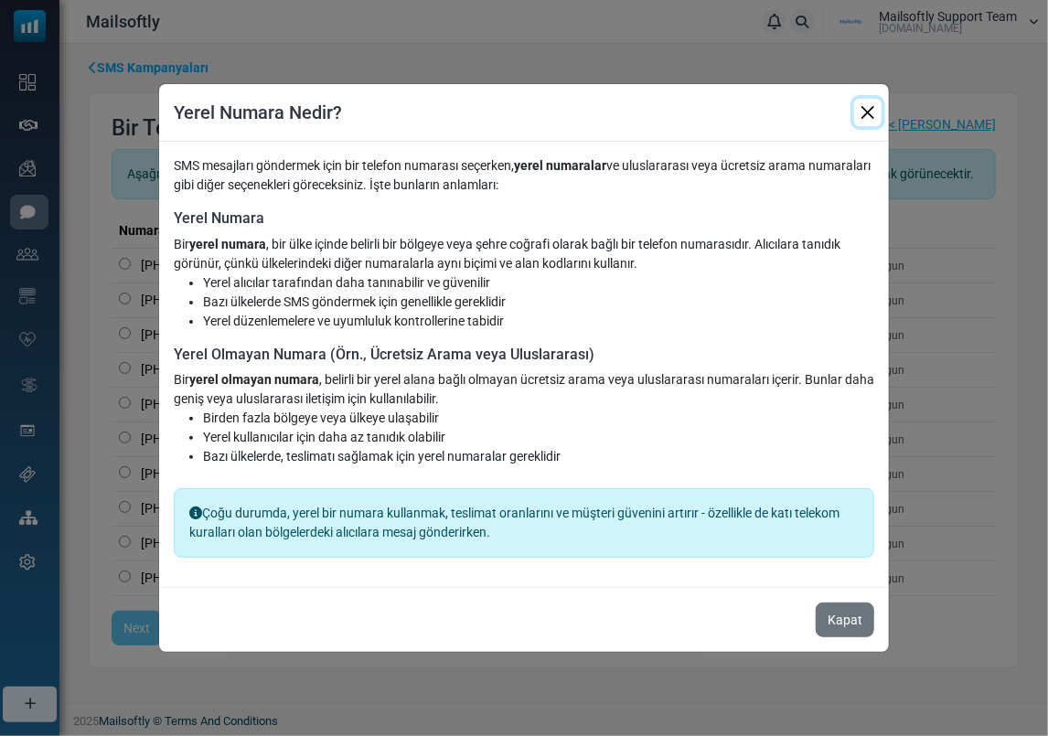
click at [864, 111] on button "Close" at bounding box center [867, 112] width 27 height 27
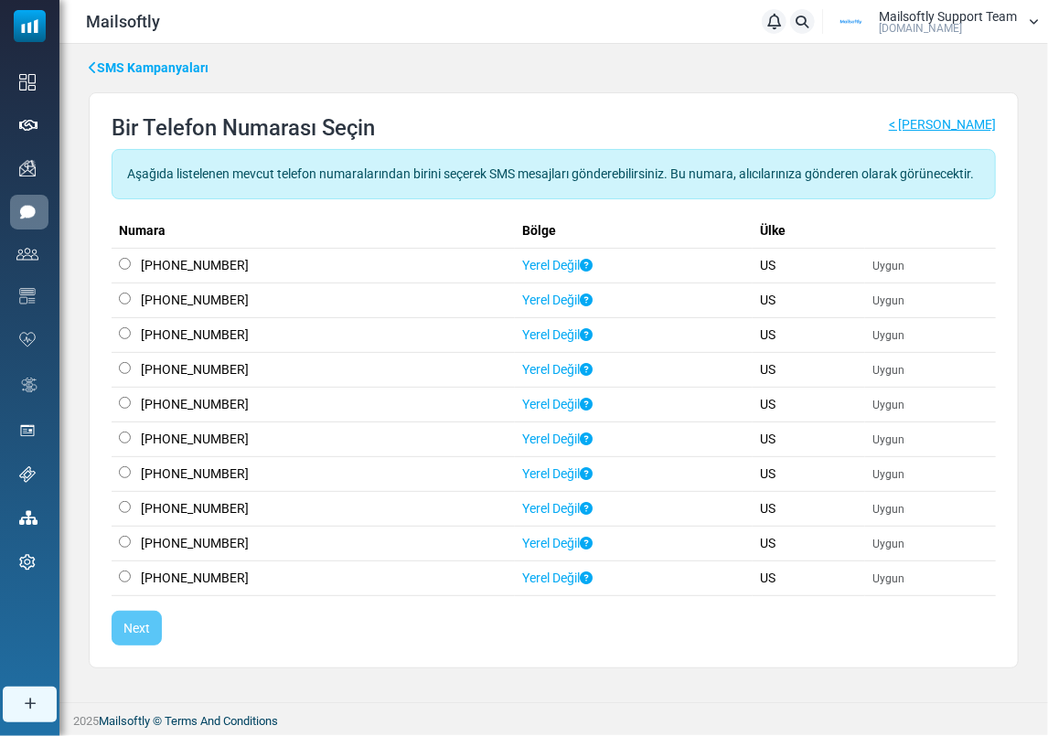
click at [873, 414] on td "Uygun" at bounding box center [930, 404] width 131 height 35
click at [176, 414] on label "[PHONE_NUMBER]" at bounding box center [195, 404] width 108 height 19
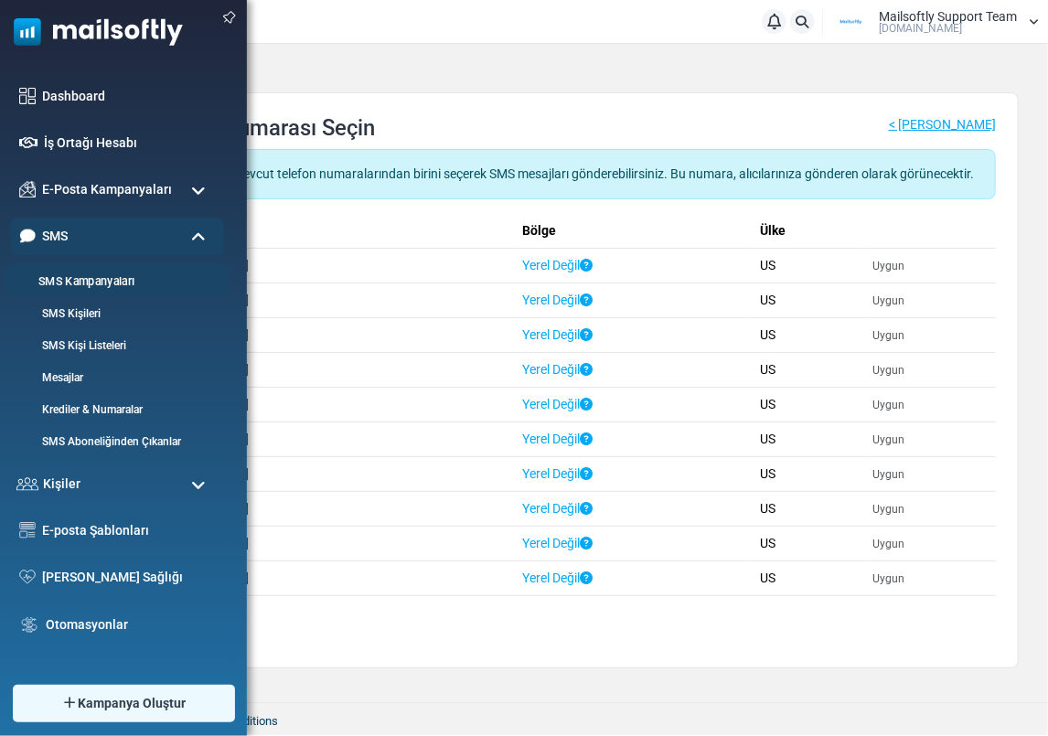
click at [71, 292] on li "SMS Kampanyaları" at bounding box center [117, 280] width 225 height 34
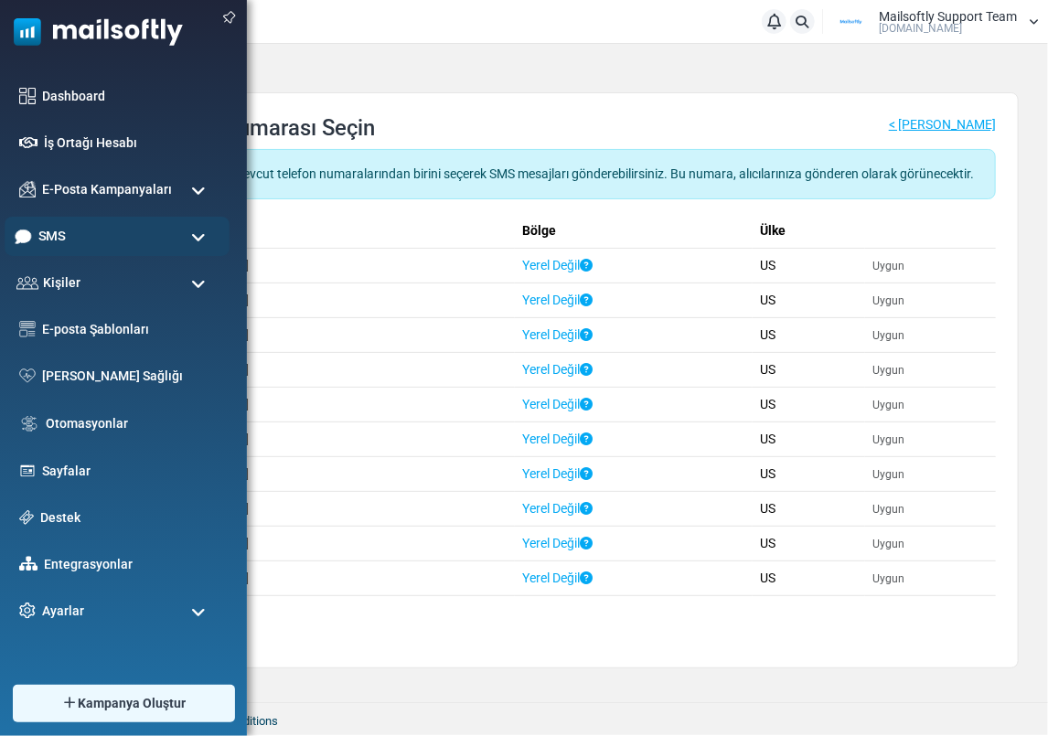
click at [81, 227] on div "SMS" at bounding box center [117, 236] width 225 height 39
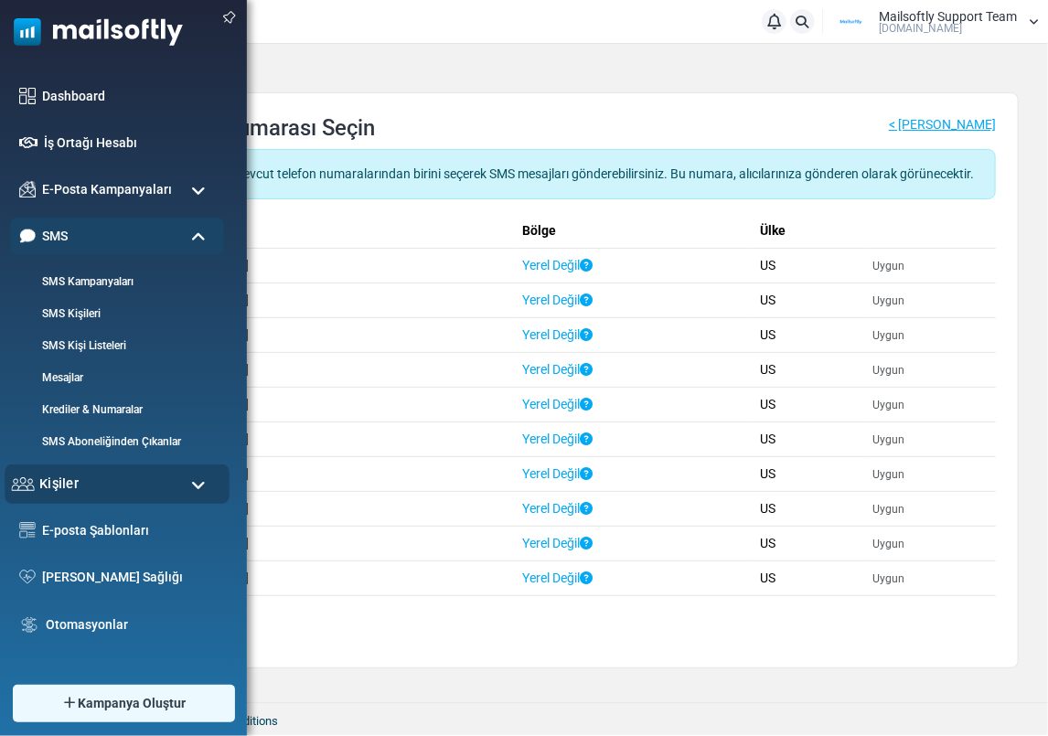
click at [101, 482] on div "Kişiler" at bounding box center [117, 484] width 225 height 39
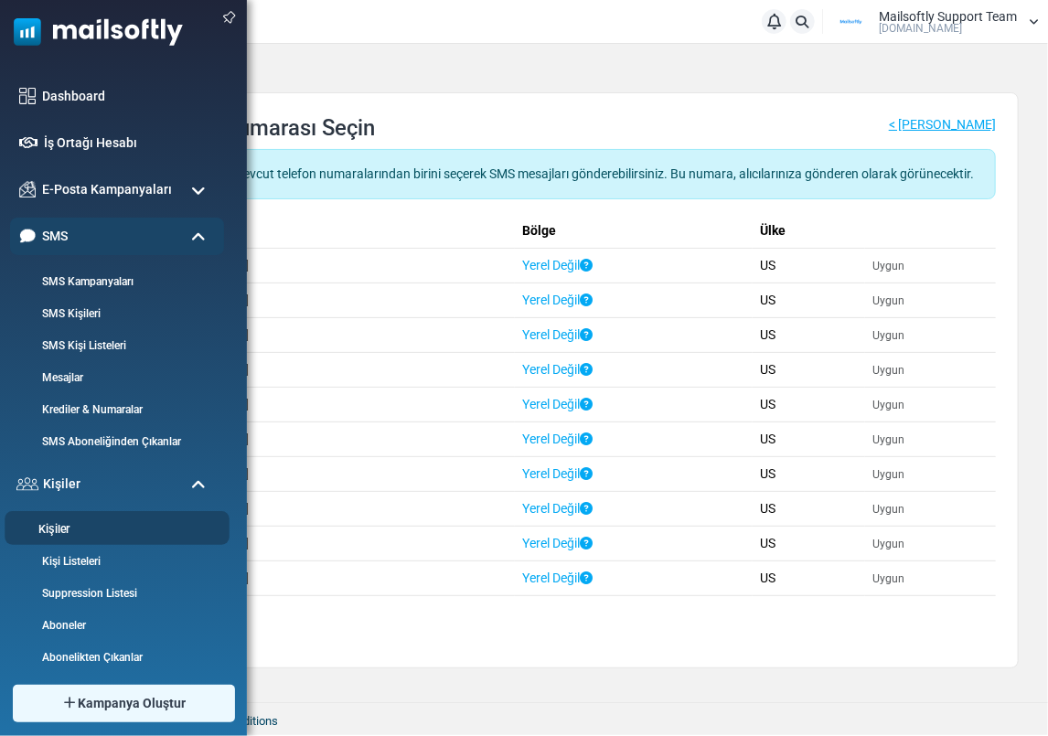
click at [71, 524] on link "Kişiler" at bounding box center [114, 529] width 219 height 17
